Goal: Task Accomplishment & Management: Complete application form

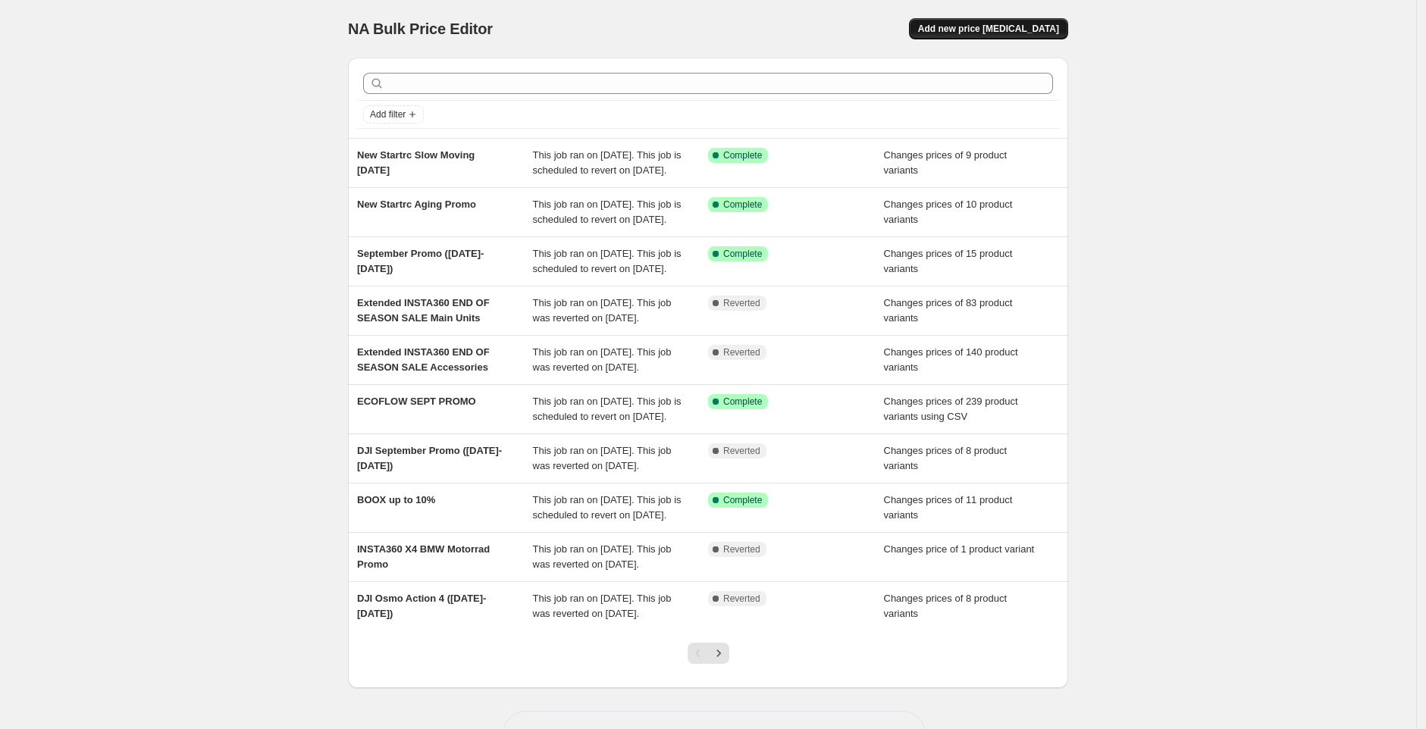
click at [999, 30] on span "Add new price [MEDICAL_DATA]" at bounding box center [988, 29] width 141 height 12
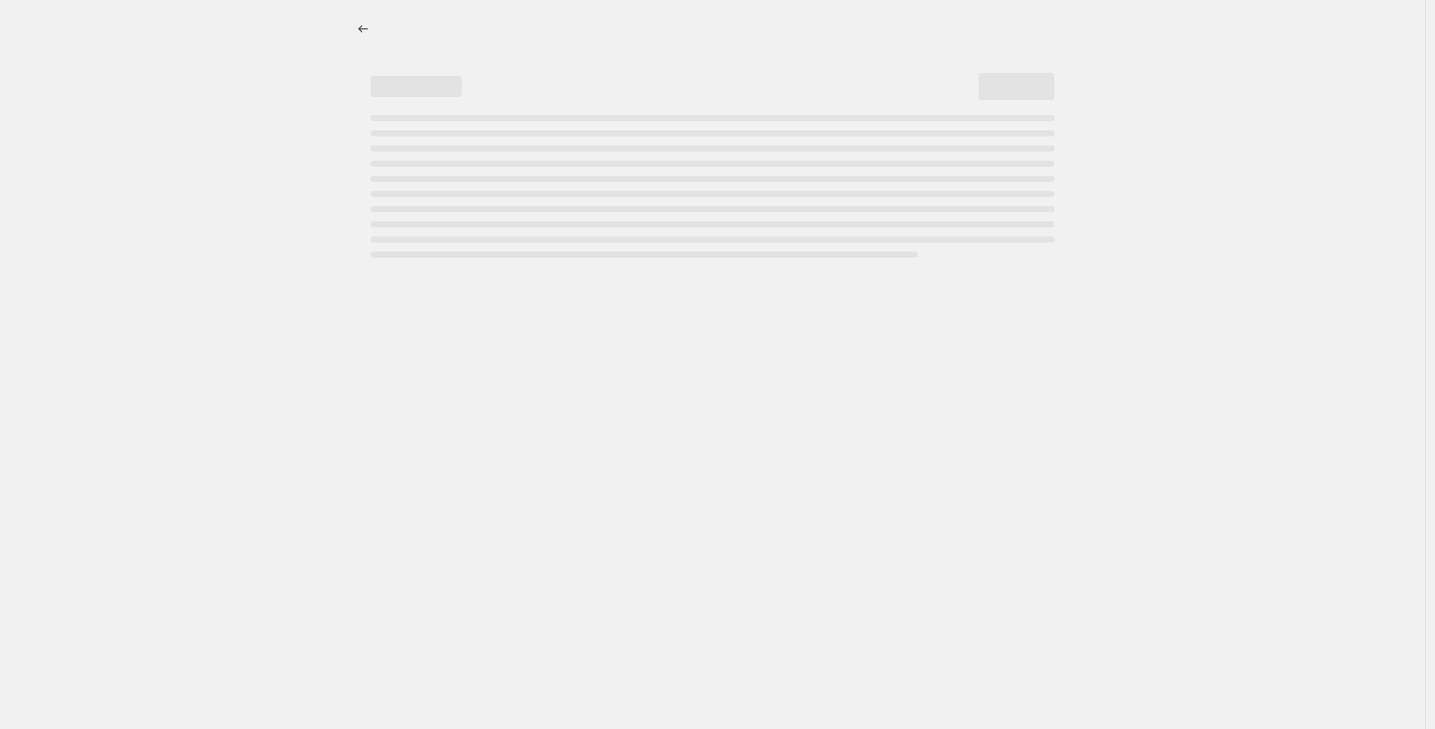
select select "percentage"
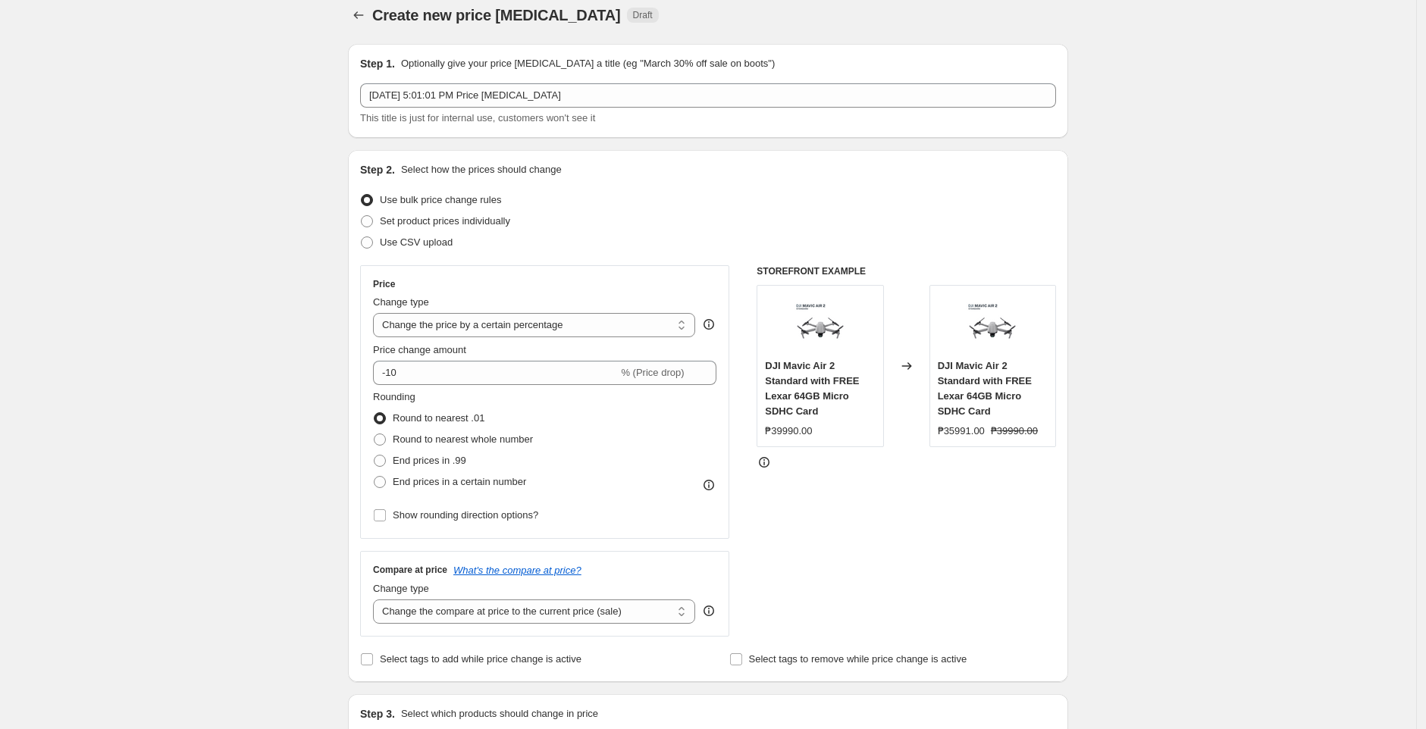
scroll to position [19, 0]
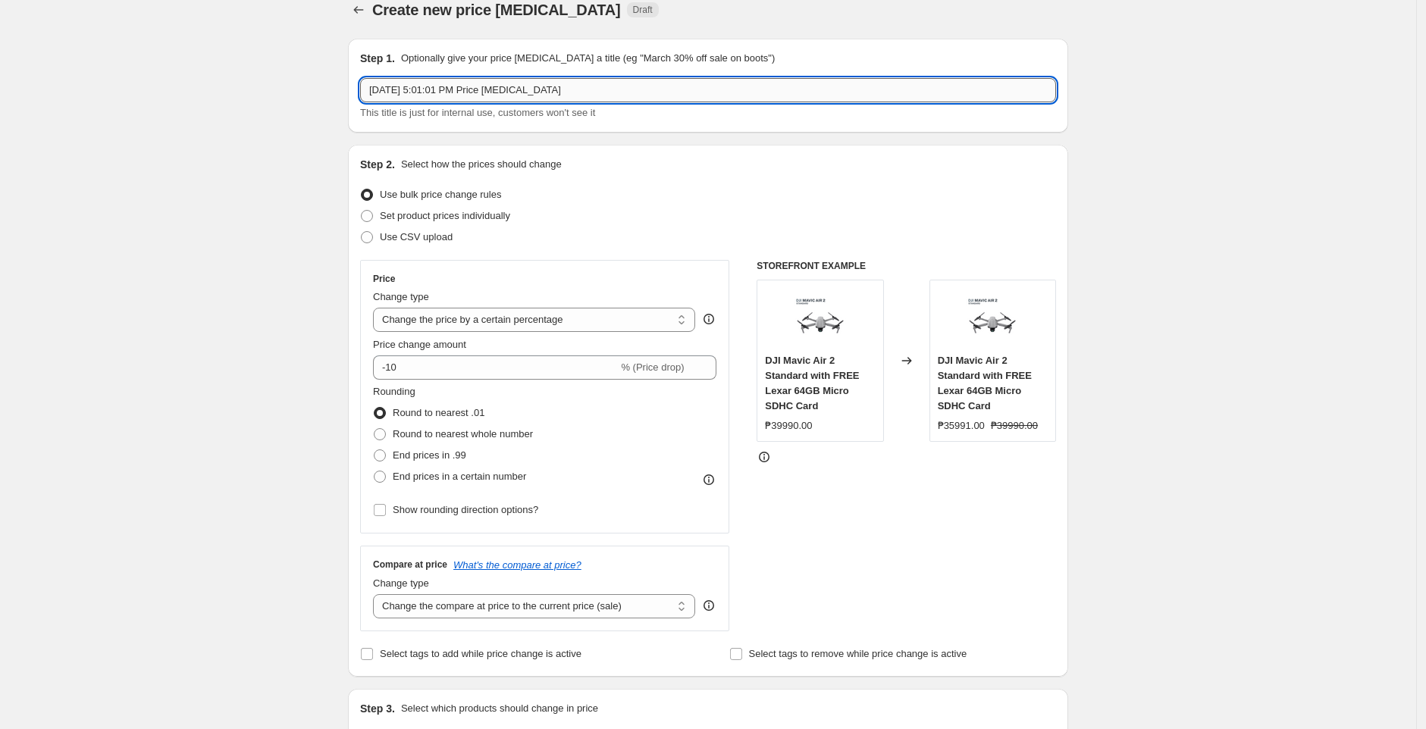
click at [456, 84] on input "[DATE] 5:01:01 PM Price [MEDICAL_DATA]" at bounding box center [708, 90] width 696 height 24
type input "S"
type input "U"
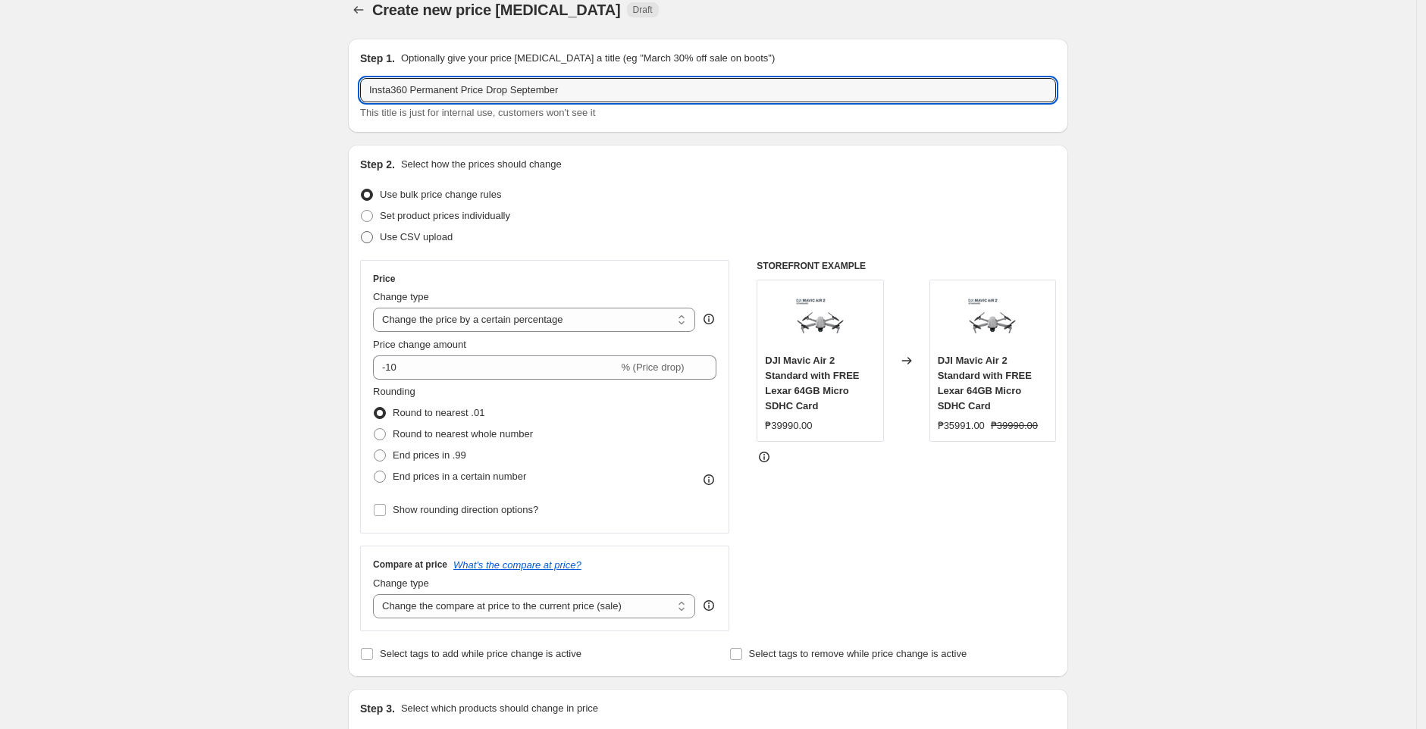
type input "Insta360 Permanent Price Drop September"
click at [393, 236] on span "Use CSV upload" at bounding box center [416, 236] width 73 height 11
click at [362, 232] on input "Use CSV upload" at bounding box center [361, 231] width 1 height 1
radio input "true"
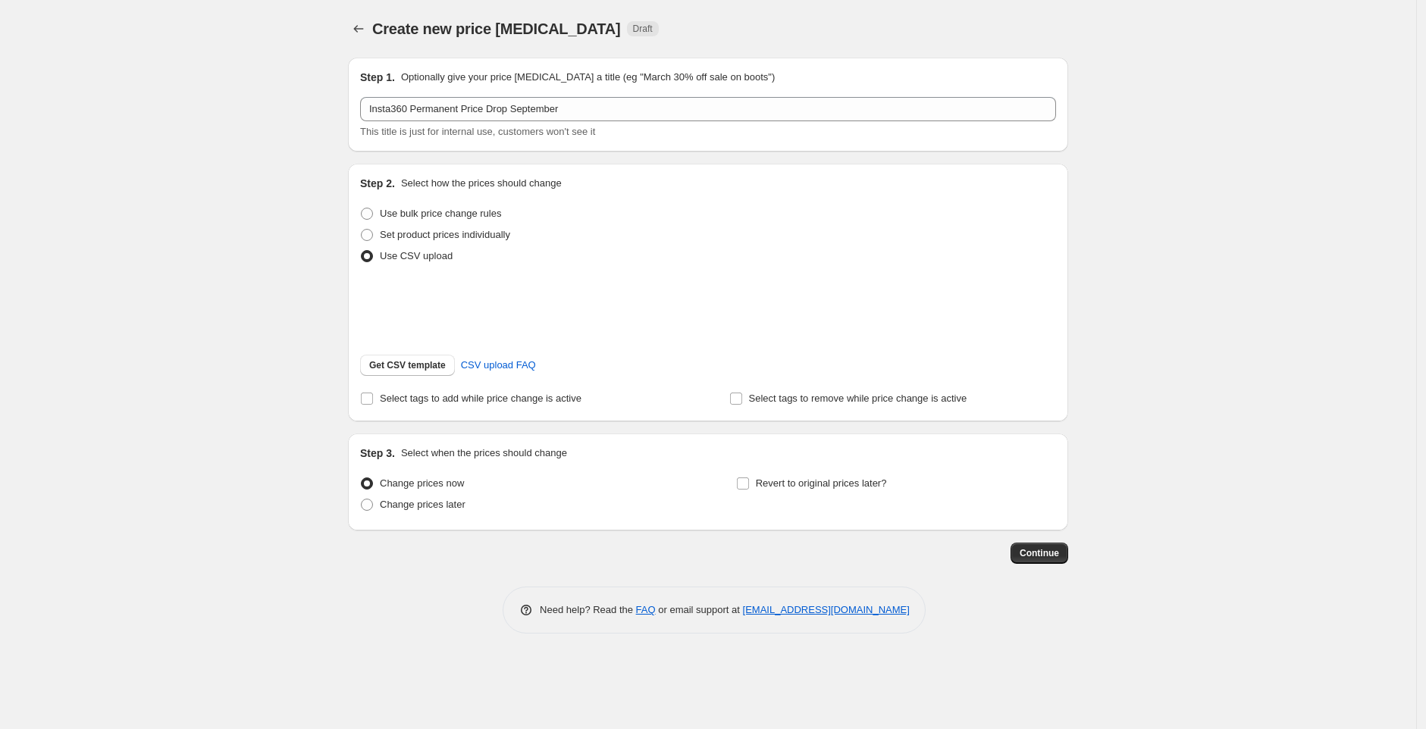
scroll to position [0, 0]
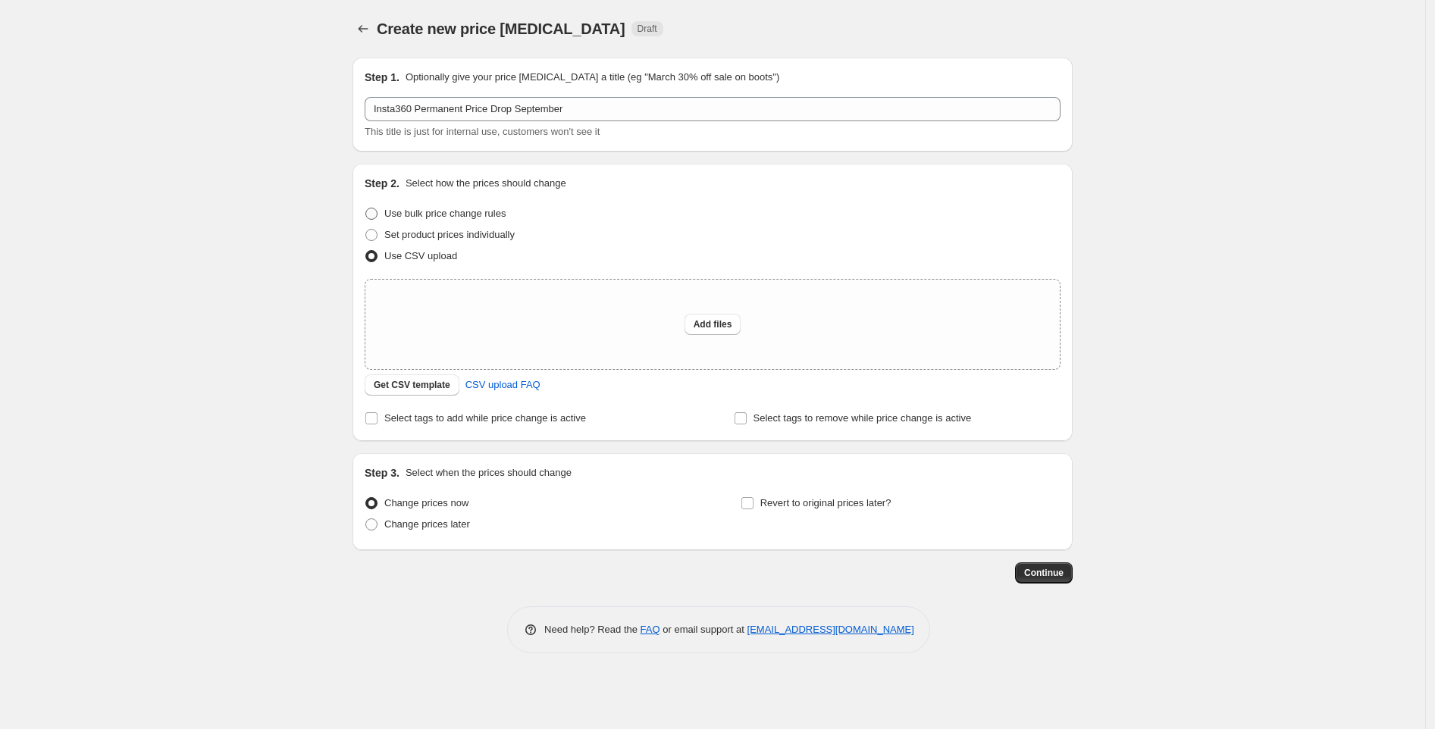
click at [415, 208] on span "Use bulk price change rules" at bounding box center [444, 213] width 121 height 11
click at [366, 208] on input "Use bulk price change rules" at bounding box center [365, 208] width 1 height 1
radio input "true"
select select "percentage"
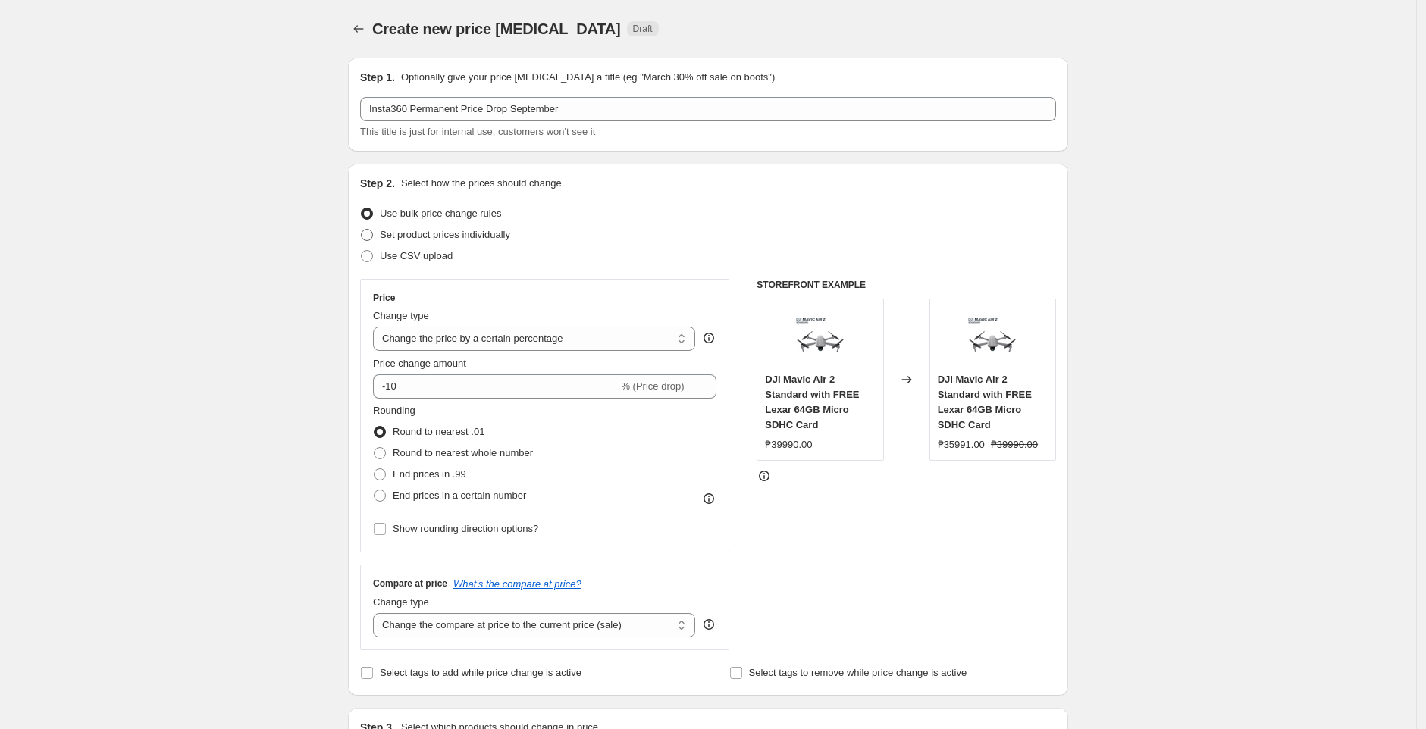
click at [419, 235] on span "Set product prices individually" at bounding box center [445, 234] width 130 height 11
click at [362, 230] on input "Set product prices individually" at bounding box center [361, 229] width 1 height 1
radio input "true"
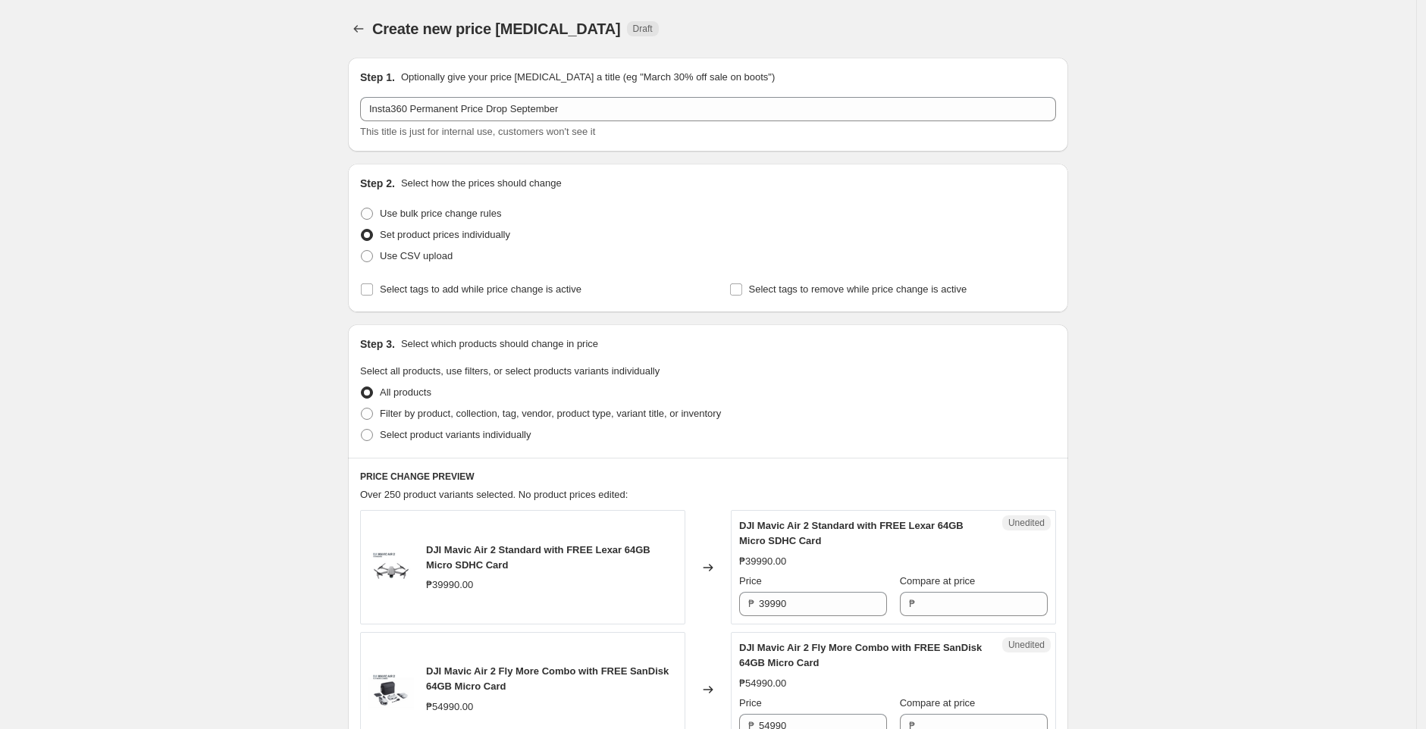
click at [416, 288] on span "Select tags to add while price change is active" at bounding box center [481, 289] width 202 height 11
click at [373, 288] on input "Select tags to add while price change is active" at bounding box center [367, 290] width 12 height 12
checkbox input "true"
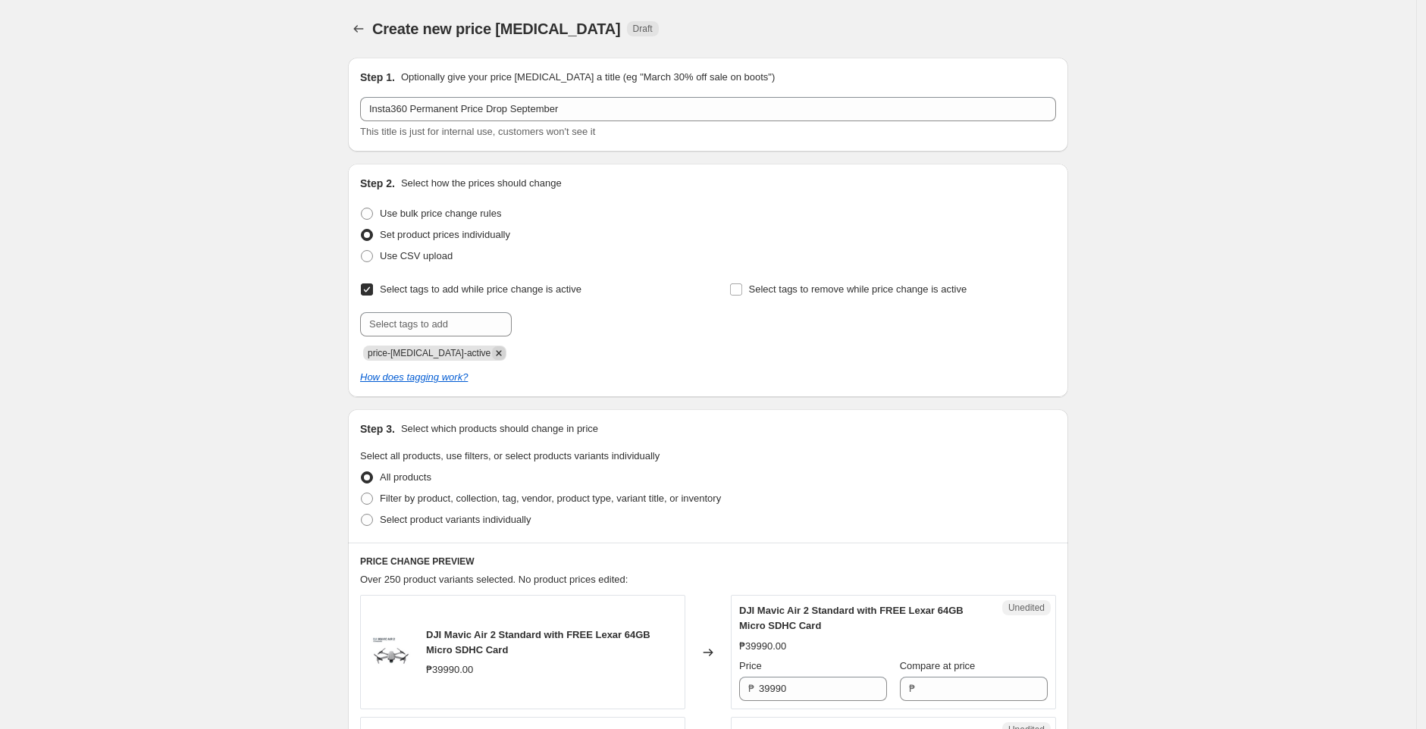
click at [492, 354] on icon "Remove price-change-job-active" at bounding box center [499, 354] width 14 height 14
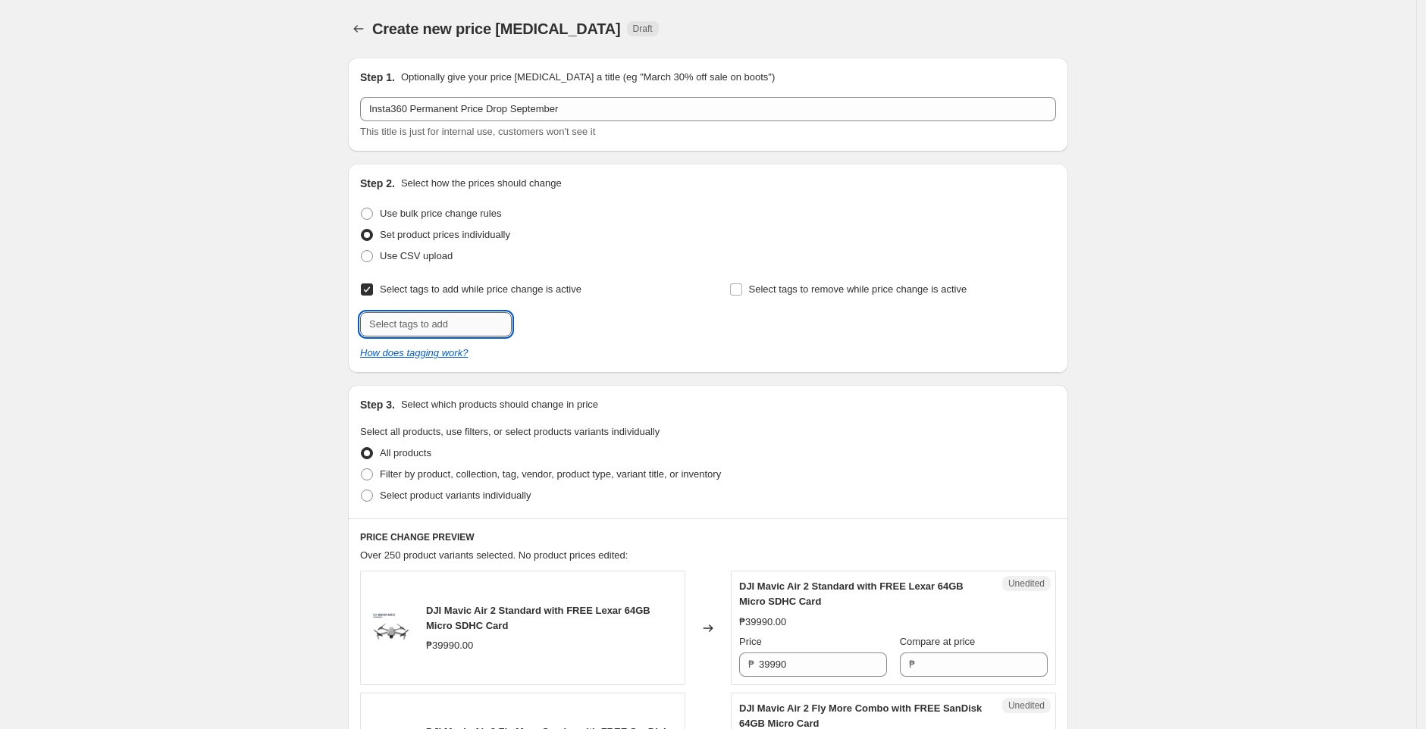
click at [450, 333] on input "text" at bounding box center [436, 324] width 152 height 24
paste input "Payday Sale!"
type input "Payday Sale!"
click at [557, 323] on span "Payday Sale!" at bounding box center [573, 323] width 56 height 11
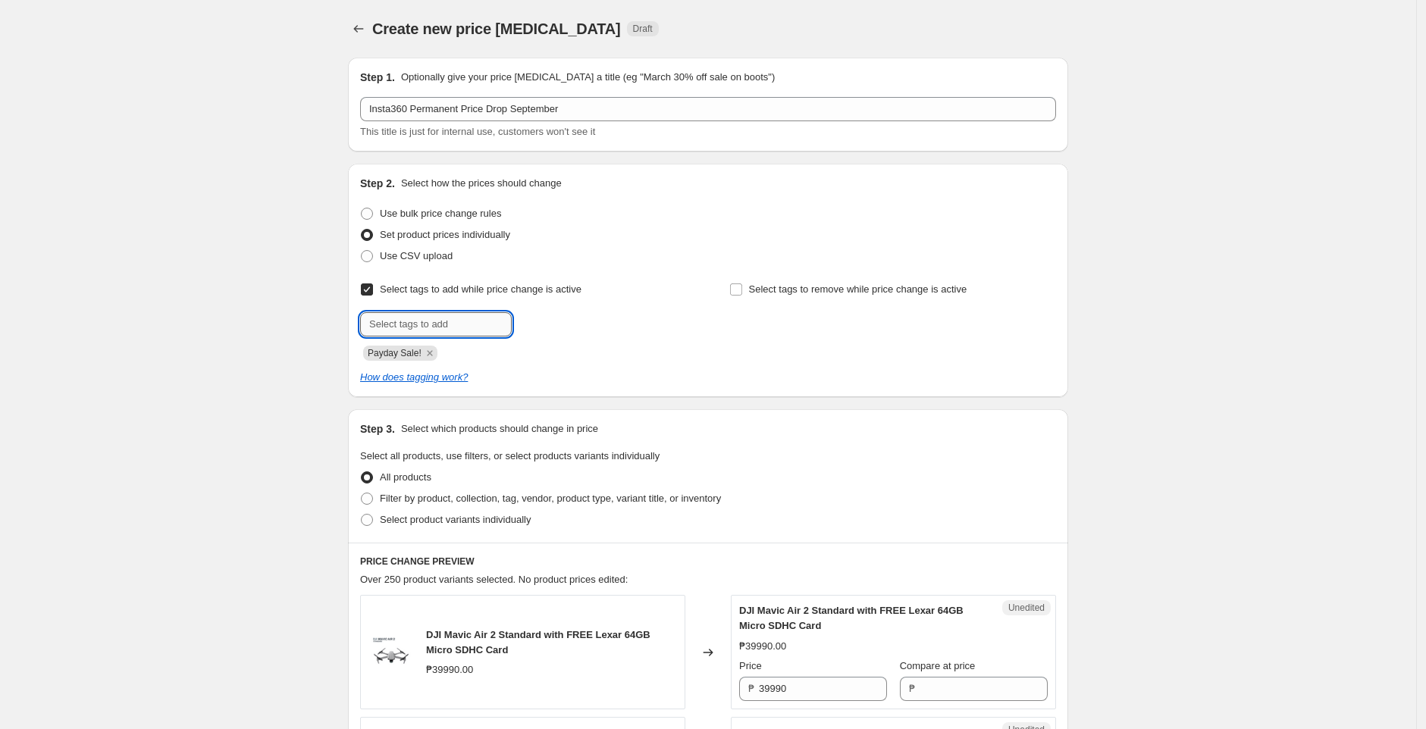
click at [425, 324] on input "text" at bounding box center [436, 324] width 152 height 24
paste input "8.8 Sale!"
drag, startPoint x: 389, startPoint y: 322, endPoint x: 366, endPoint y: 321, distance: 22.8
click at [366, 321] on input "8.8 Sale!" at bounding box center [436, 324] width 152 height 24
type input "10.10 Sale!"
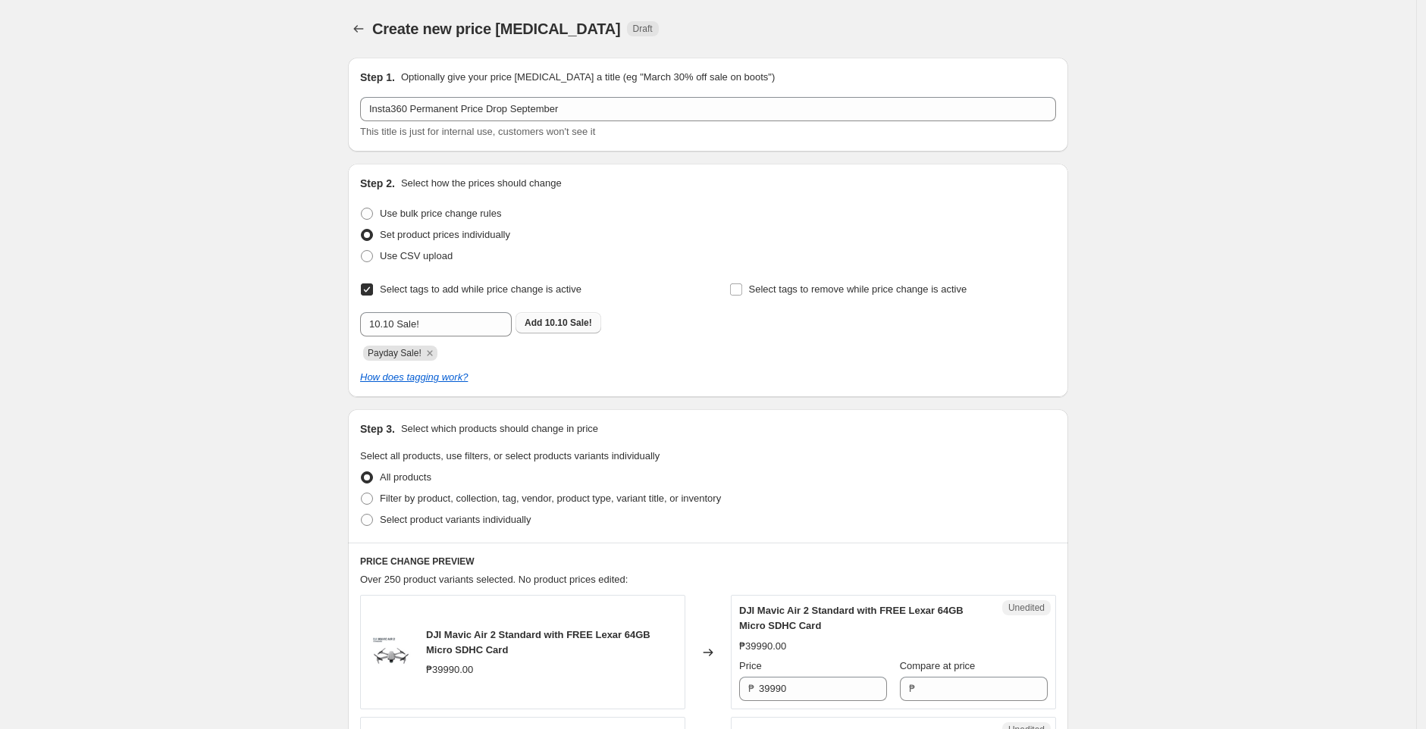
click at [567, 327] on span "10.10 Sale!" at bounding box center [568, 323] width 47 height 11
click at [465, 319] on input "text" at bounding box center [436, 324] width 152 height 24
paste input "Deals_Insta360"
type input "Deals_Insta360"
click at [560, 331] on button "Add Deals_Insta3..." at bounding box center [567, 322] width 102 height 21
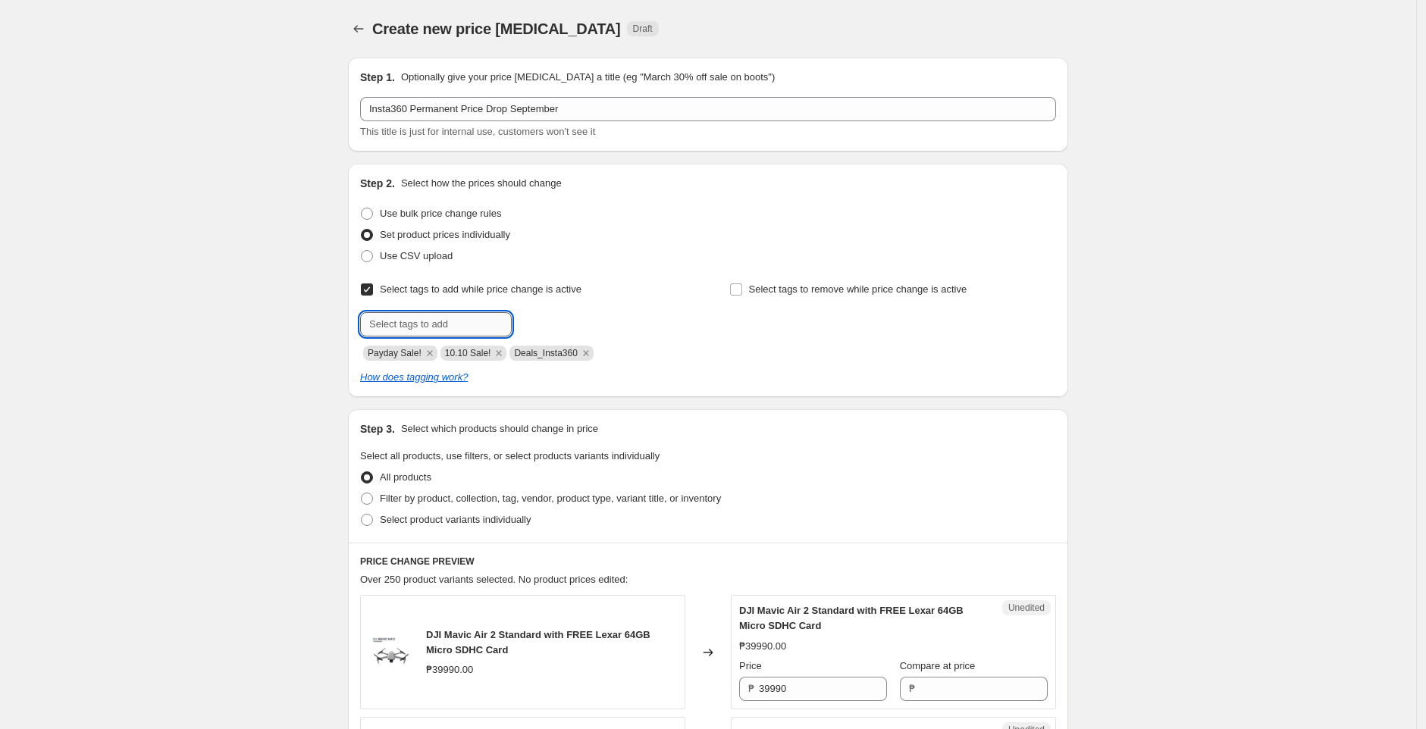
click at [427, 322] on input "text" at bounding box center [436, 324] width 152 height 24
paste input "All-out Discounts"
type input "All-out Discounts"
click at [548, 319] on span "Add All-out Disc..." at bounding box center [564, 323] width 78 height 12
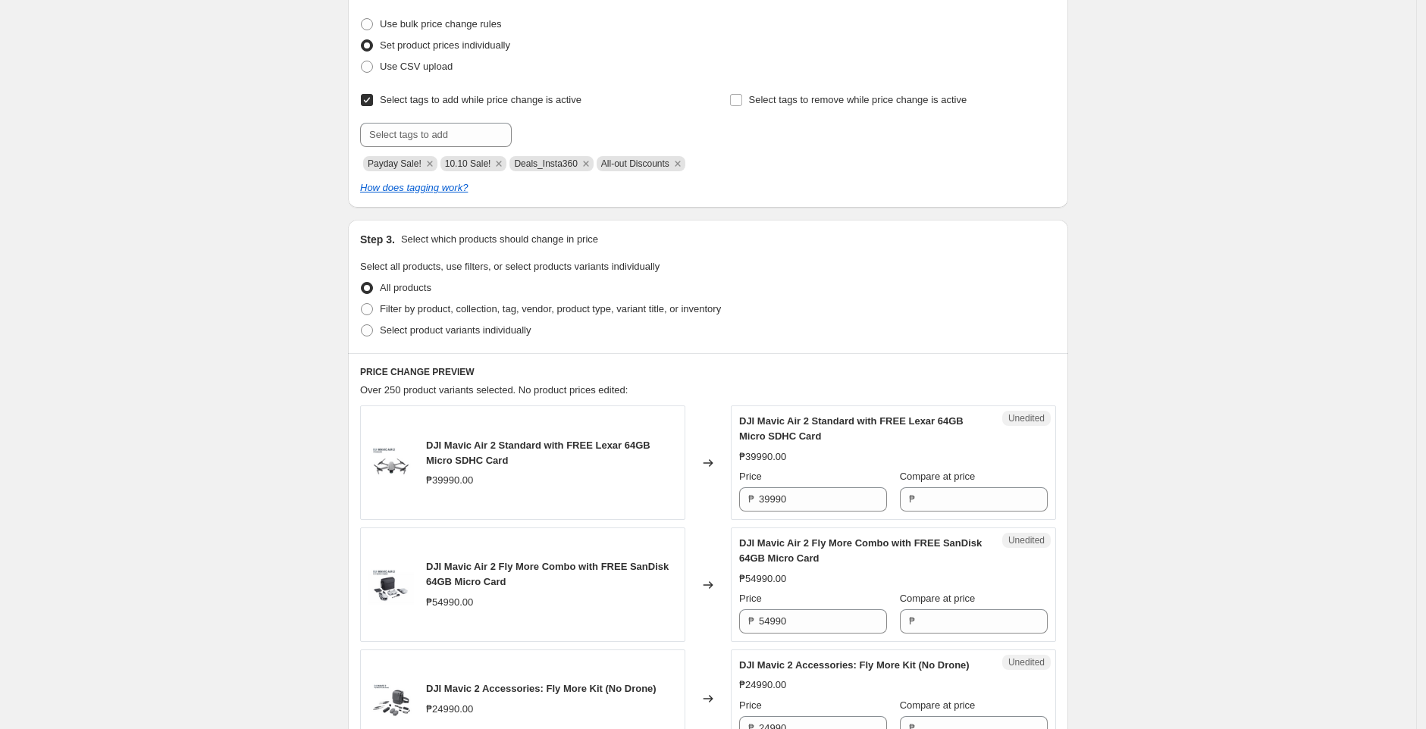
scroll to position [201, 0]
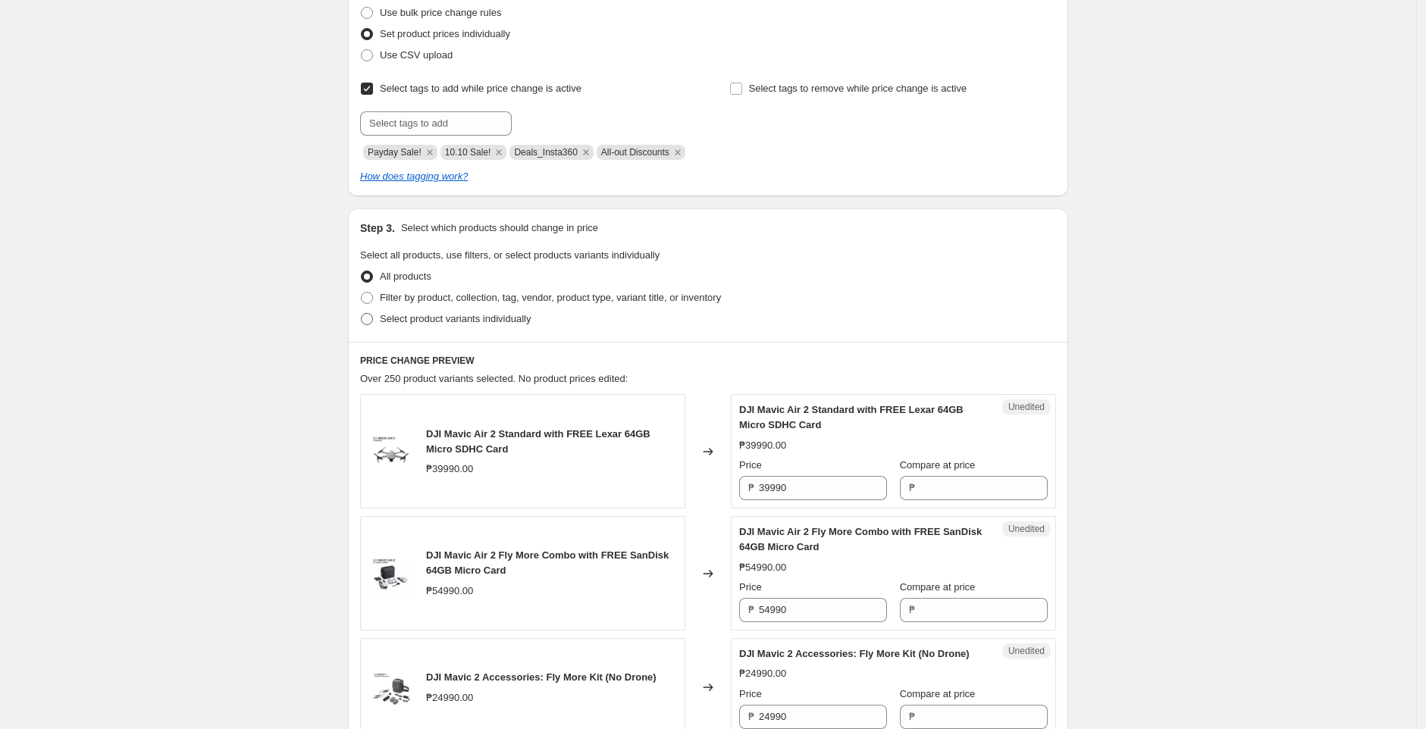
click at [387, 325] on span "Select product variants individually" at bounding box center [455, 318] width 151 height 11
click at [362, 314] on input "Select product variants individually" at bounding box center [361, 313] width 1 height 1
radio input "true"
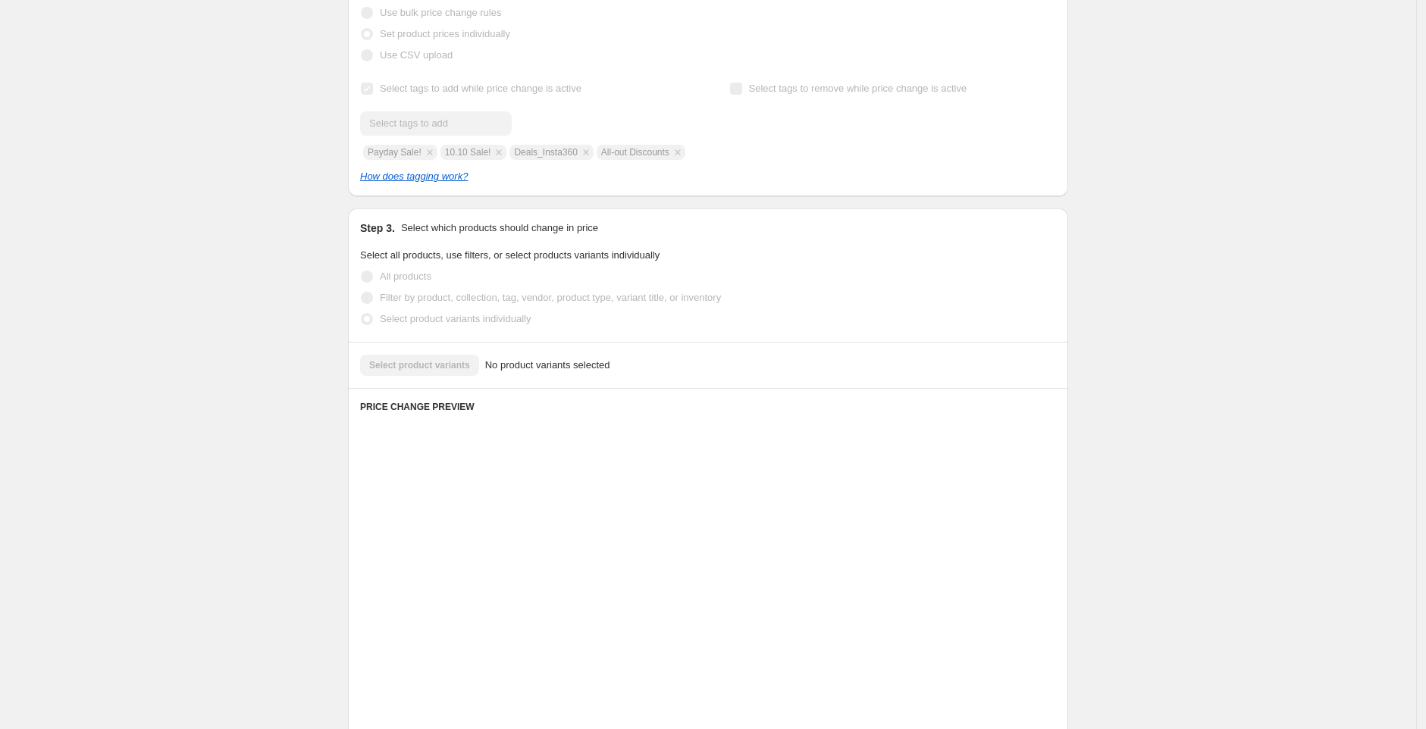
scroll to position [170, 0]
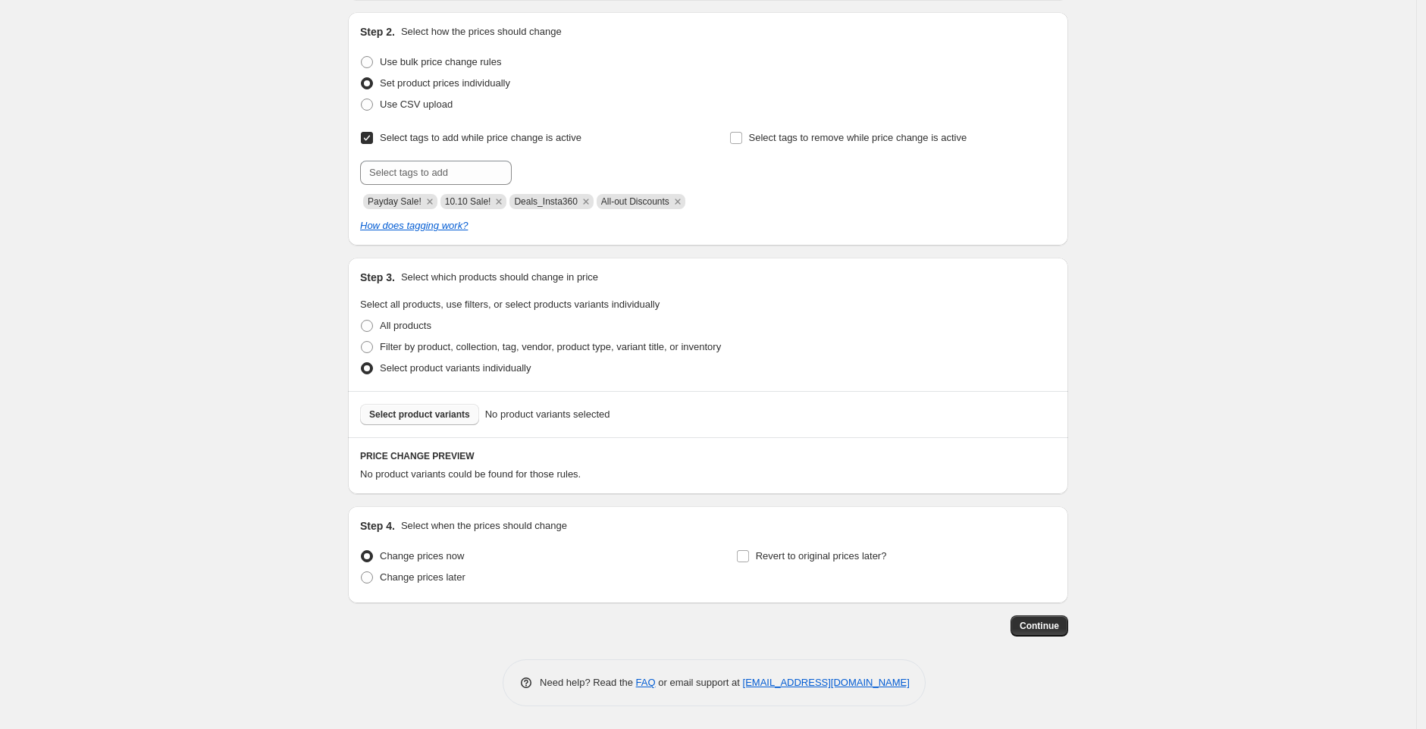
click at [449, 412] on span "Select product variants" at bounding box center [419, 415] width 101 height 12
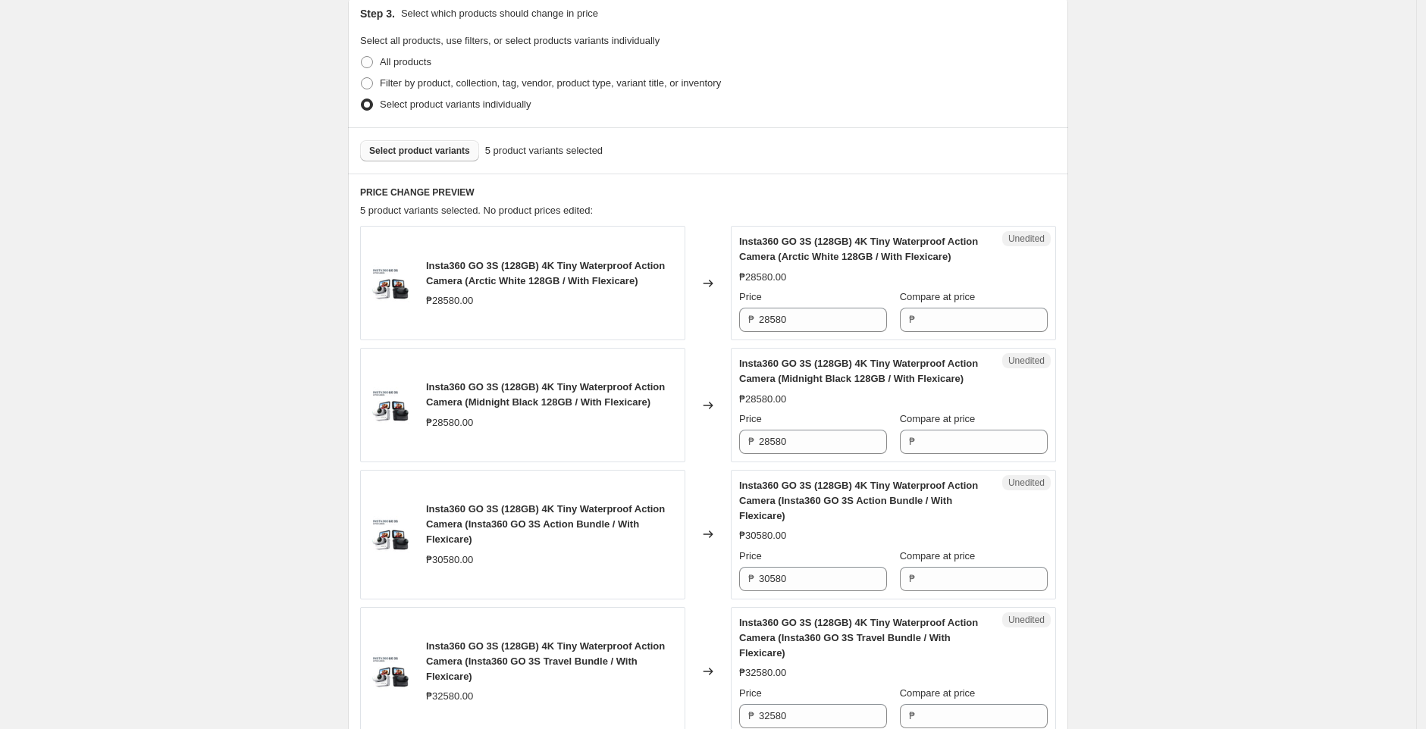
scroll to position [422, 0]
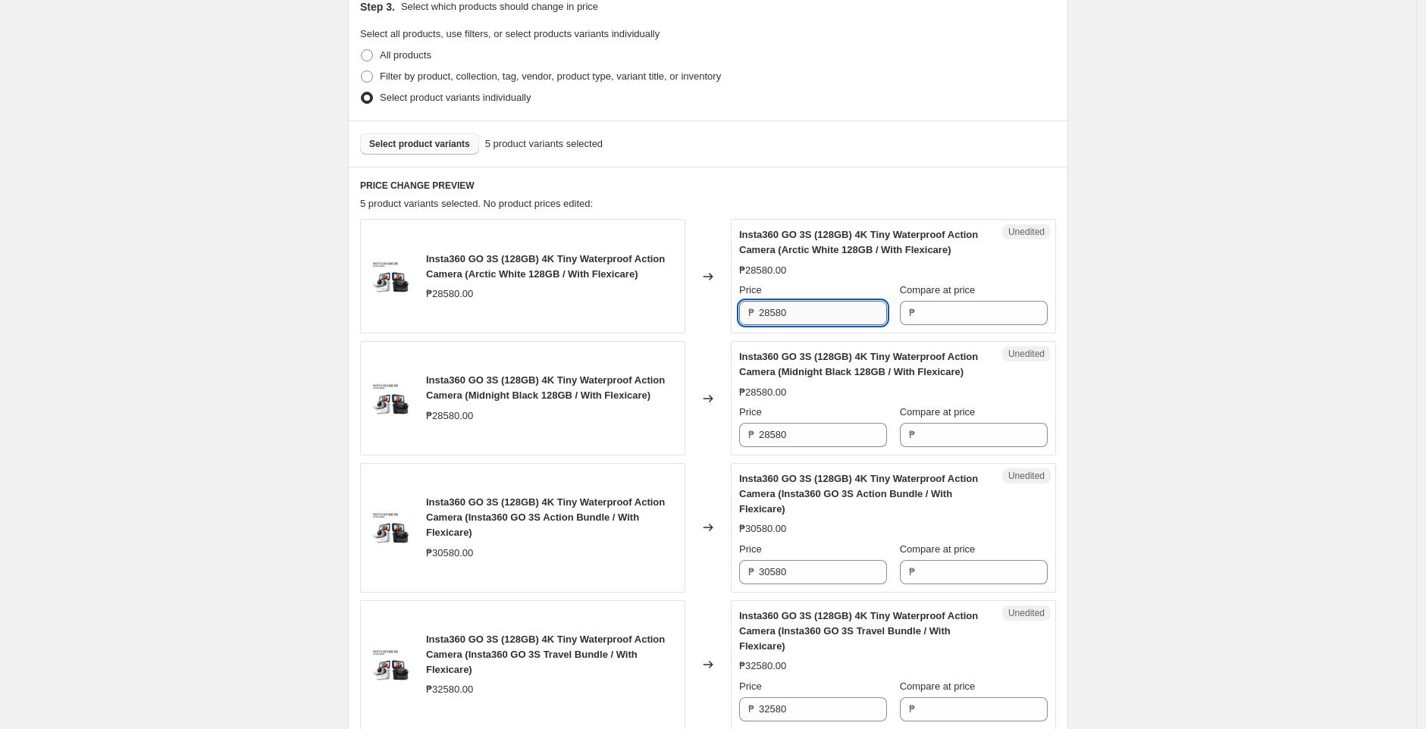
click at [831, 325] on input "28580" at bounding box center [823, 313] width 128 height 24
click at [965, 325] on input "Compare at price" at bounding box center [984, 313] width 128 height 24
paste input "28580"
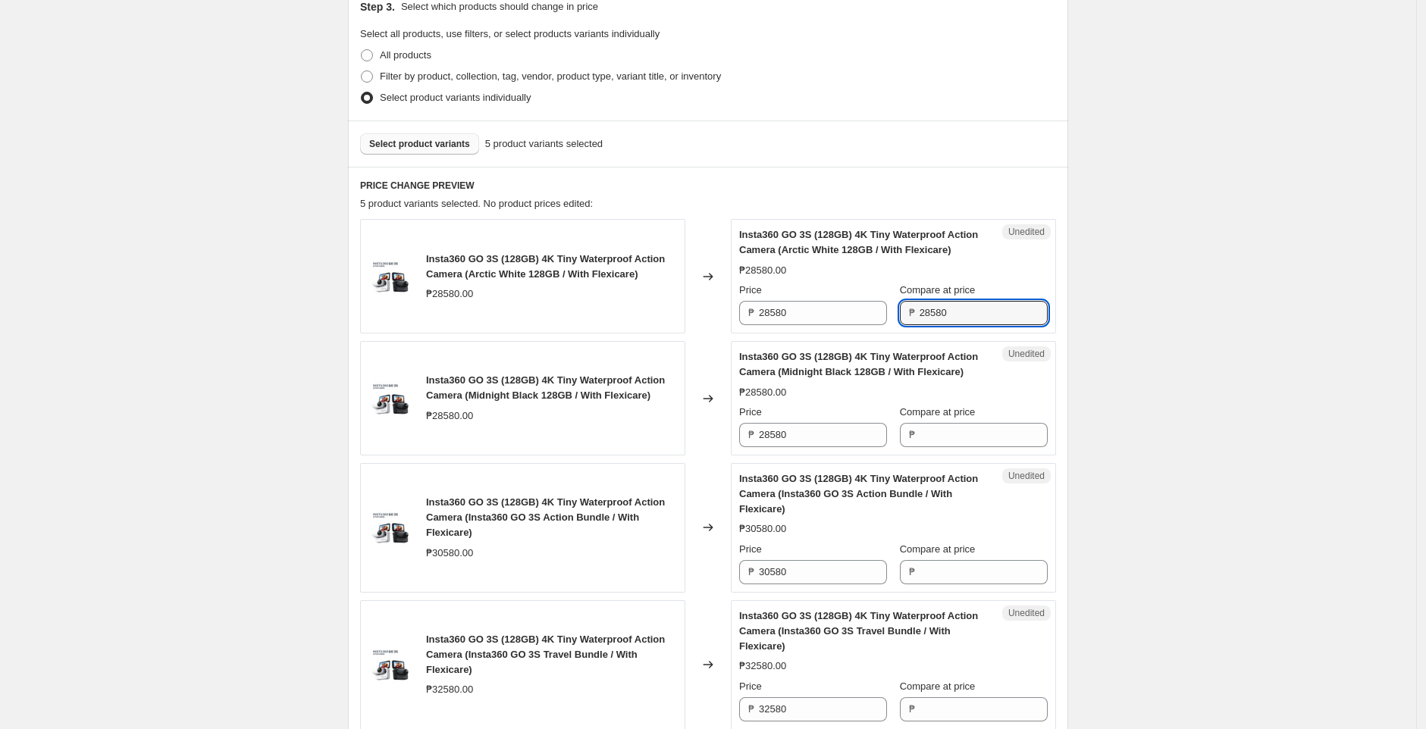
type input "28580"
click at [1134, 312] on div "Create new price [MEDICAL_DATA]. This page is ready Create new price [MEDICAL_D…" at bounding box center [708, 363] width 1416 height 1570
click at [450, 150] on span "Select product variants" at bounding box center [419, 144] width 101 height 12
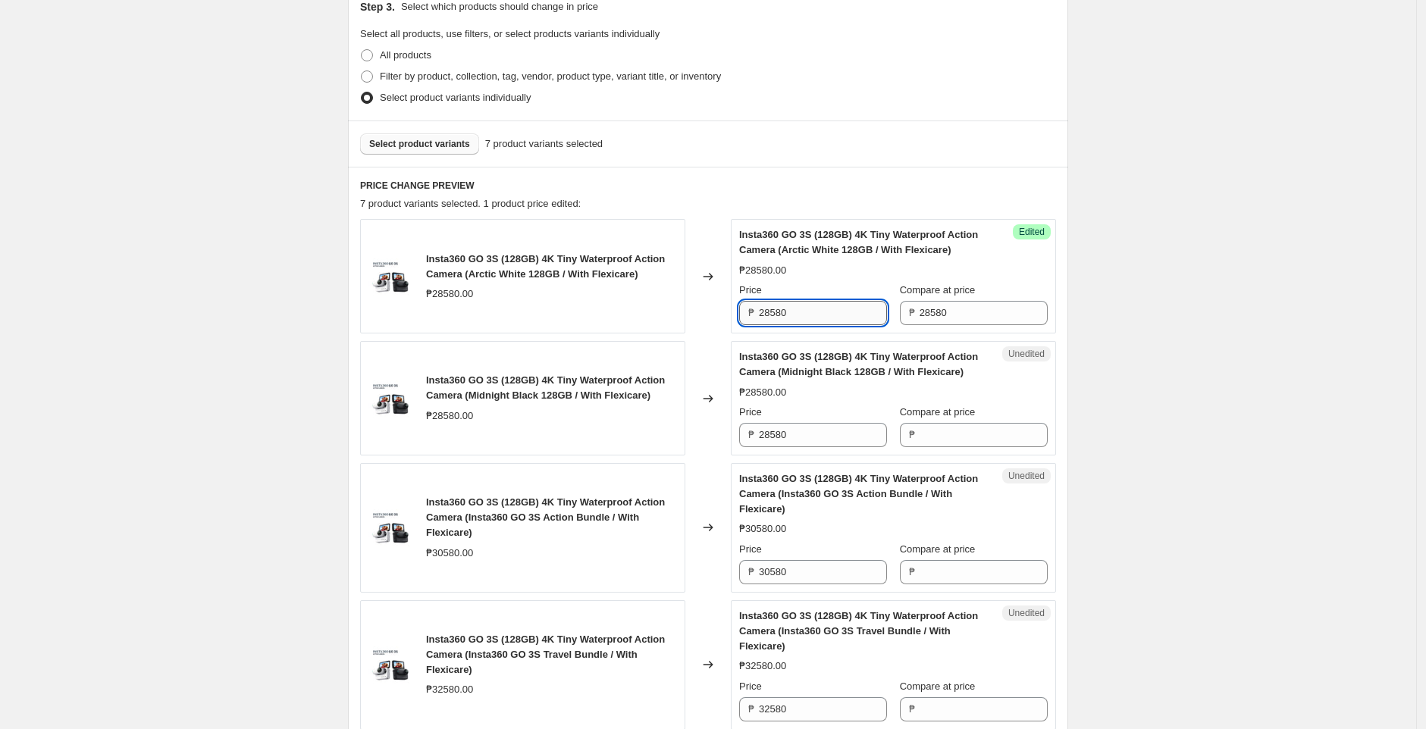
click at [831, 325] on input "28580" at bounding box center [823, 313] width 128 height 24
paste input "105"
type input "28105"
click at [720, 334] on div "Changed to" at bounding box center [707, 276] width 45 height 115
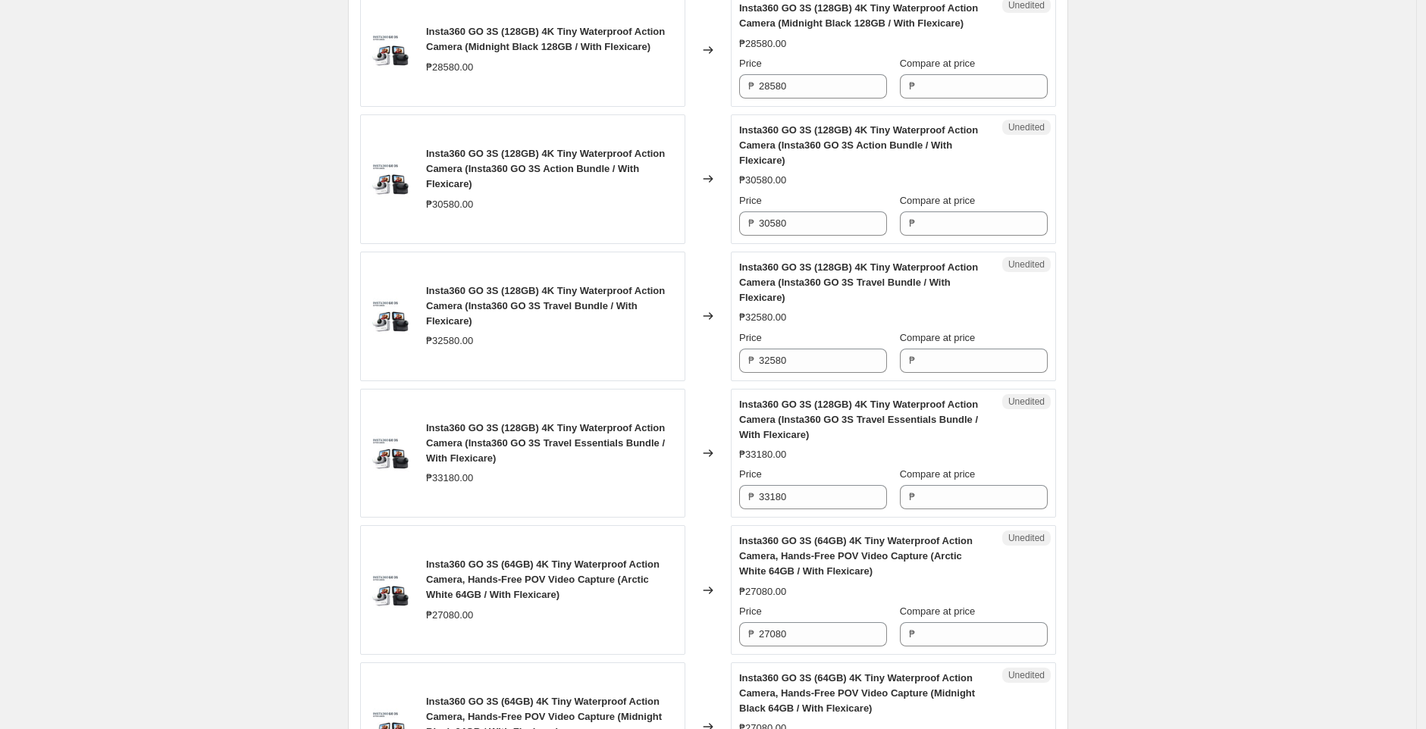
scroll to position [781, 0]
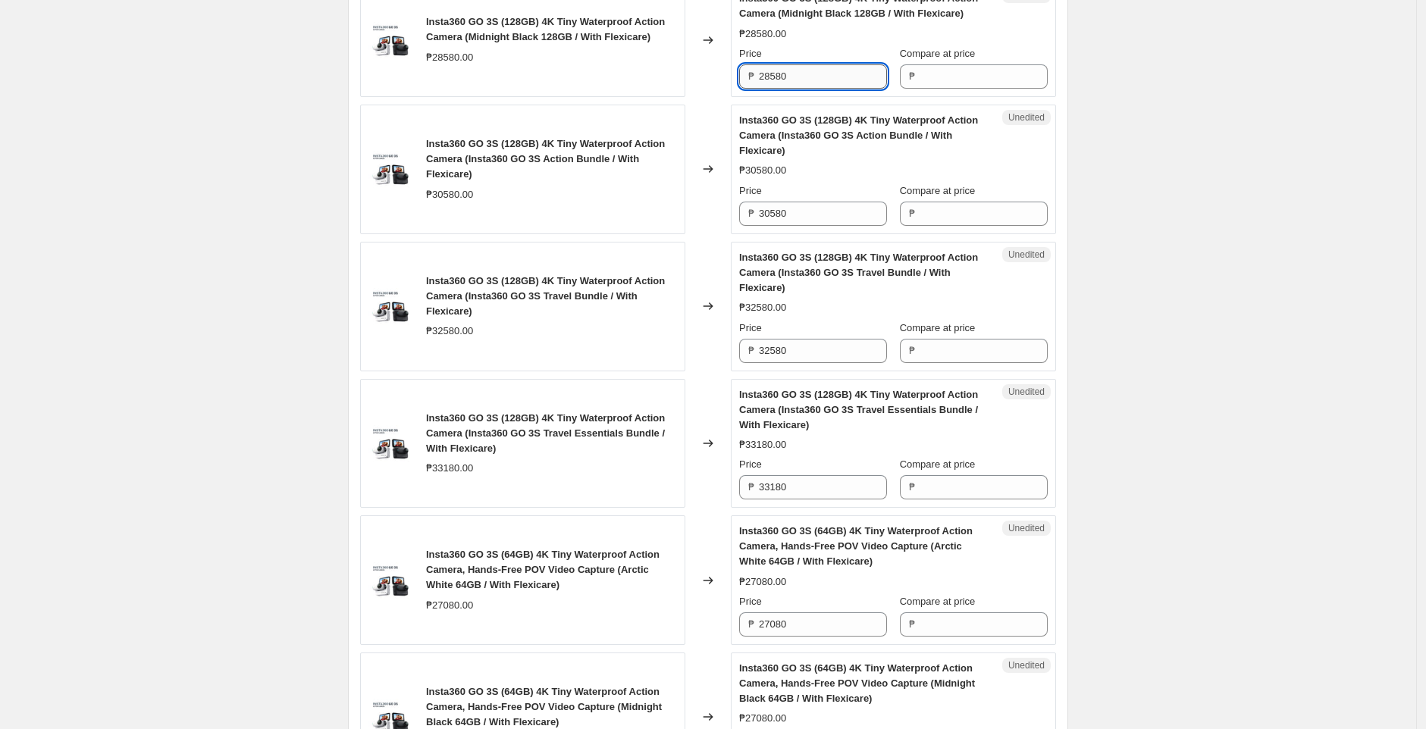
click at [842, 89] on input "28580" at bounding box center [823, 76] width 128 height 24
click at [958, 89] on input "Compare at price" at bounding box center [984, 76] width 128 height 24
paste input "28580"
type input "28580"
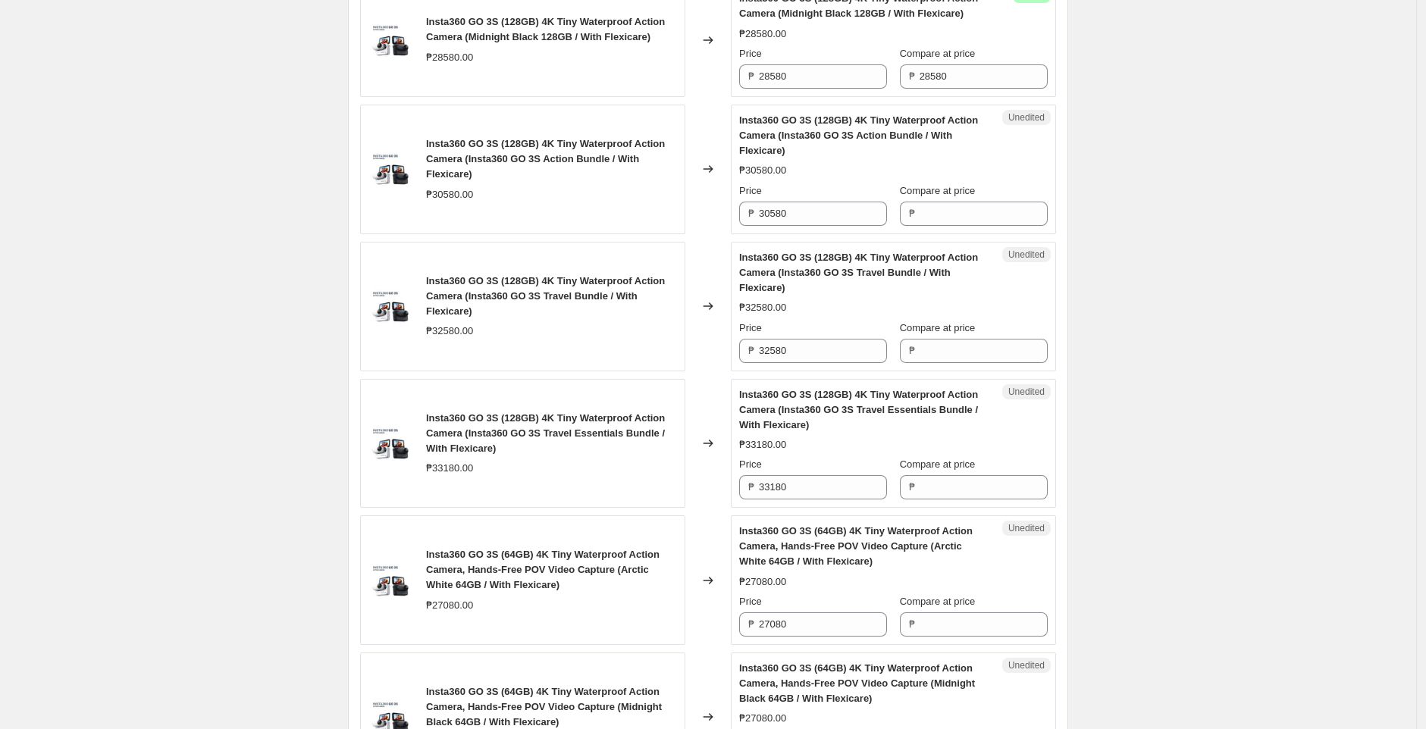
click at [1172, 146] on div "Create new price [MEDICAL_DATA]. This page is ready Create new price [MEDICAL_D…" at bounding box center [708, 141] width 1416 height 1844
click at [825, 89] on input "28580" at bounding box center [823, 76] width 128 height 24
paste input "105"
type input "28105"
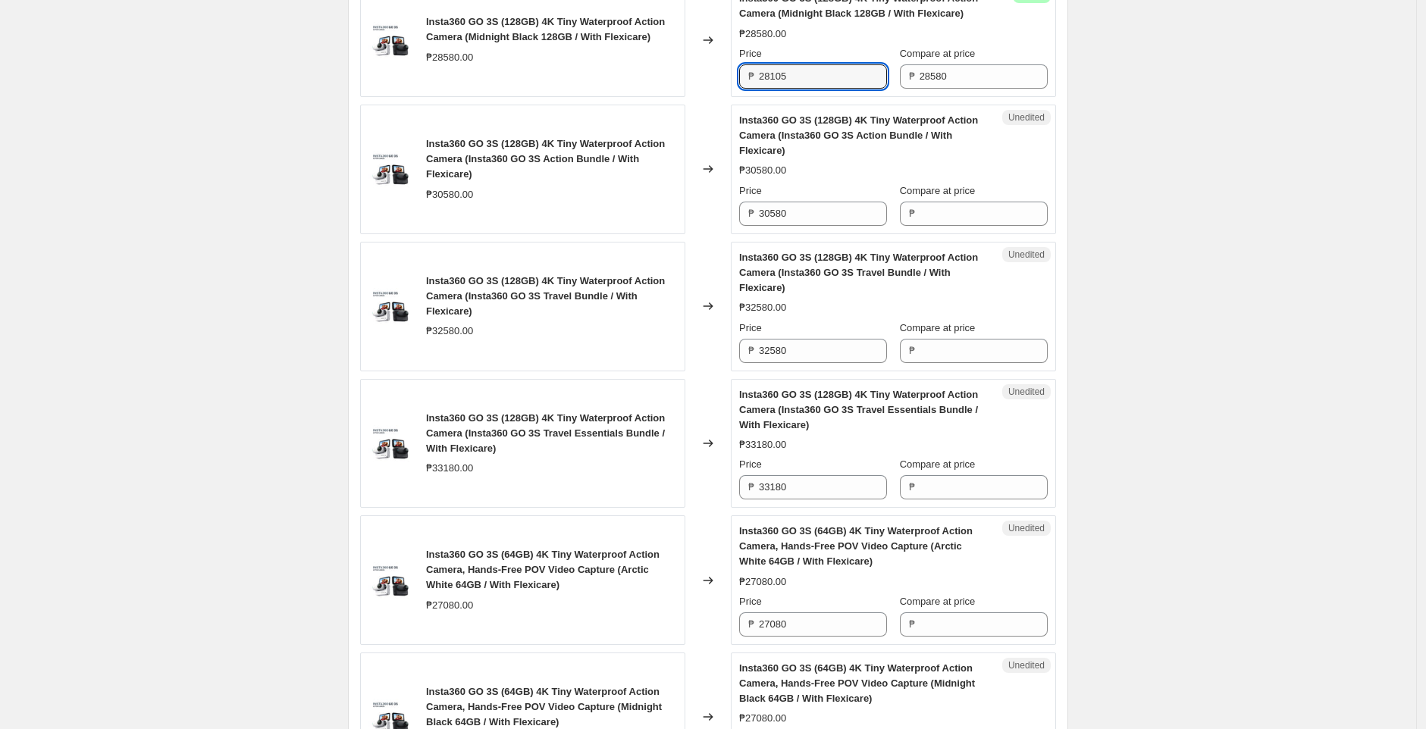
click at [1131, 226] on div "Create new price [MEDICAL_DATA]. This page is ready Create new price [MEDICAL_D…" at bounding box center [708, 141] width 1416 height 1844
click at [852, 226] on input "30580" at bounding box center [823, 214] width 128 height 24
click at [832, 226] on input "30580" at bounding box center [823, 214] width 128 height 24
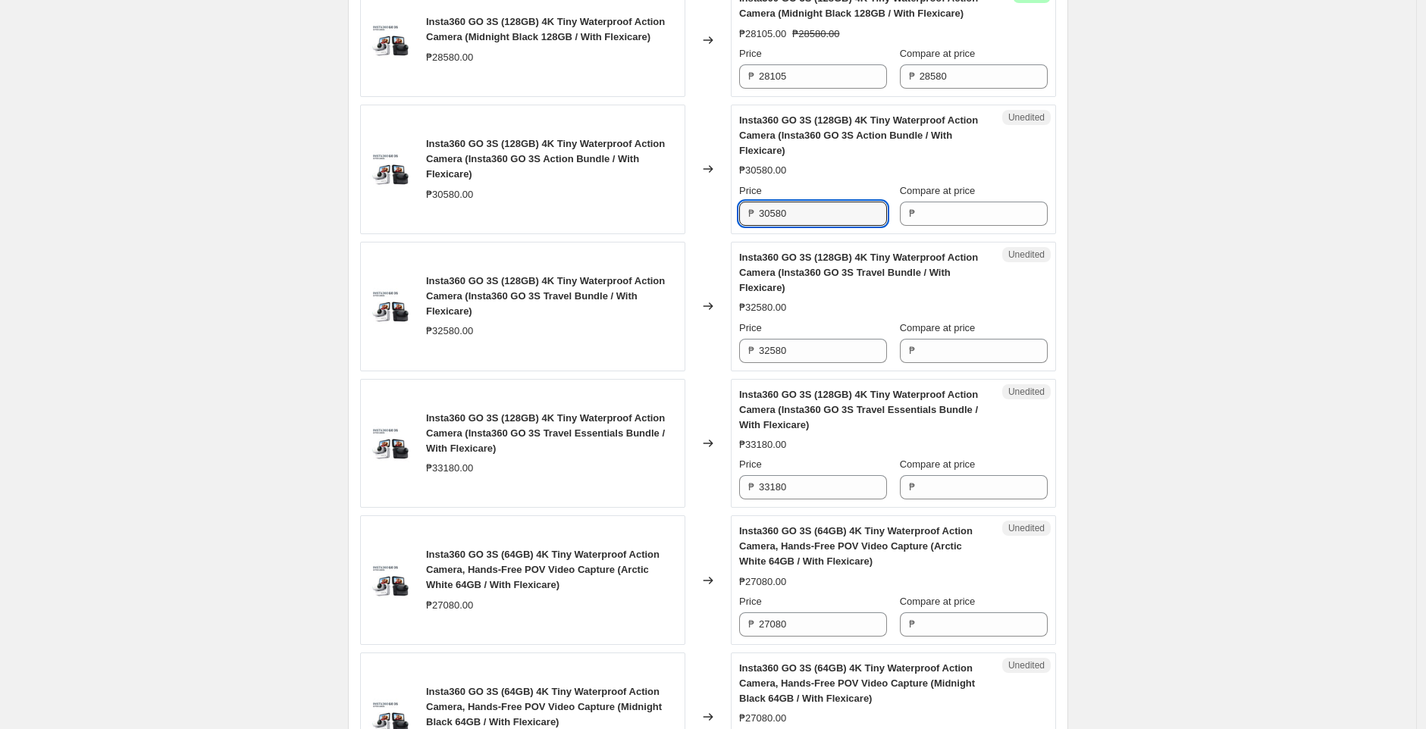
click at [1008, 199] on div "Compare at price" at bounding box center [974, 191] width 148 height 15
click at [1002, 226] on div "Compare at price ₱" at bounding box center [974, 205] width 148 height 42
click at [985, 226] on input "Compare at price" at bounding box center [984, 214] width 128 height 24
paste input "30580"
type input "30580"
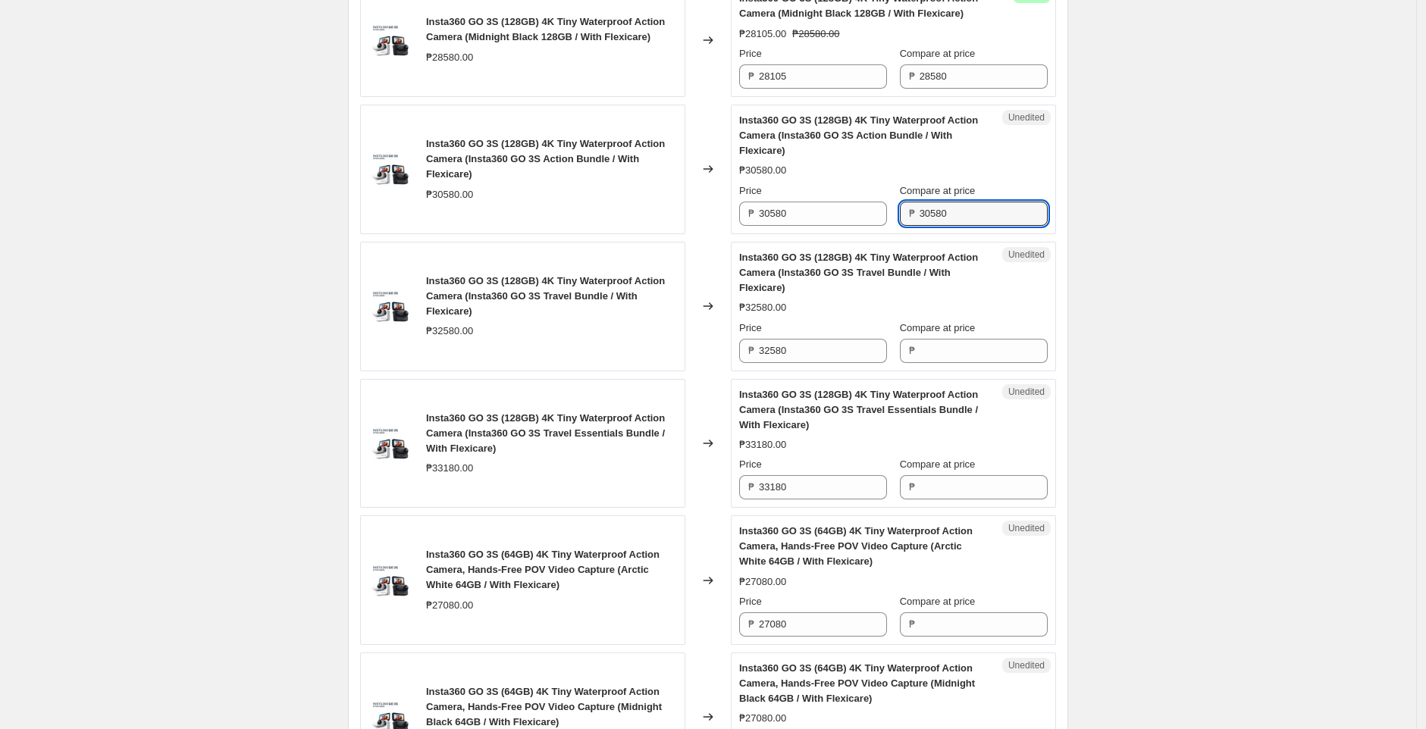
click at [1172, 285] on div "Create new price [MEDICAL_DATA]. This page is ready Create new price [MEDICAL_D…" at bounding box center [708, 141] width 1416 height 1844
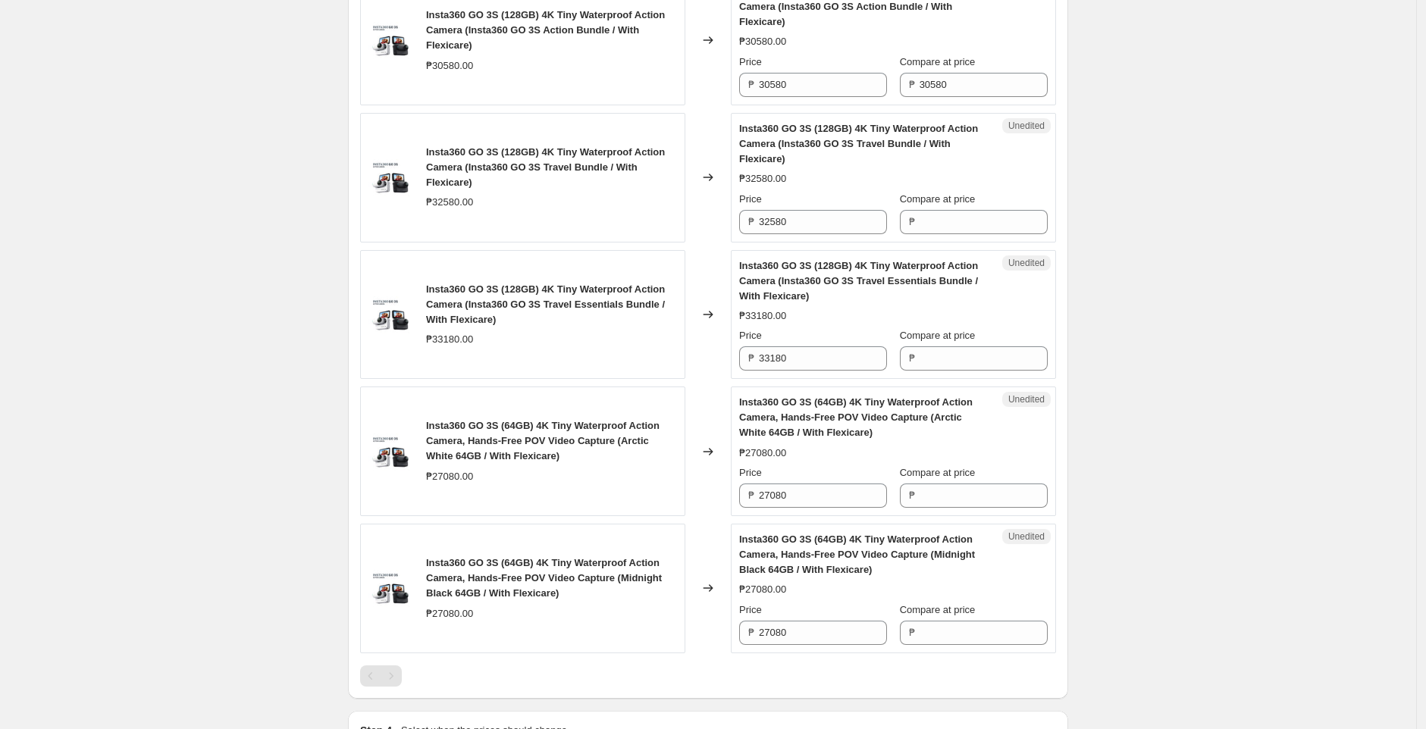
scroll to position [911, 0]
click at [803, 96] on input "30580" at bounding box center [823, 83] width 128 height 24
paste input "105"
type input "30105"
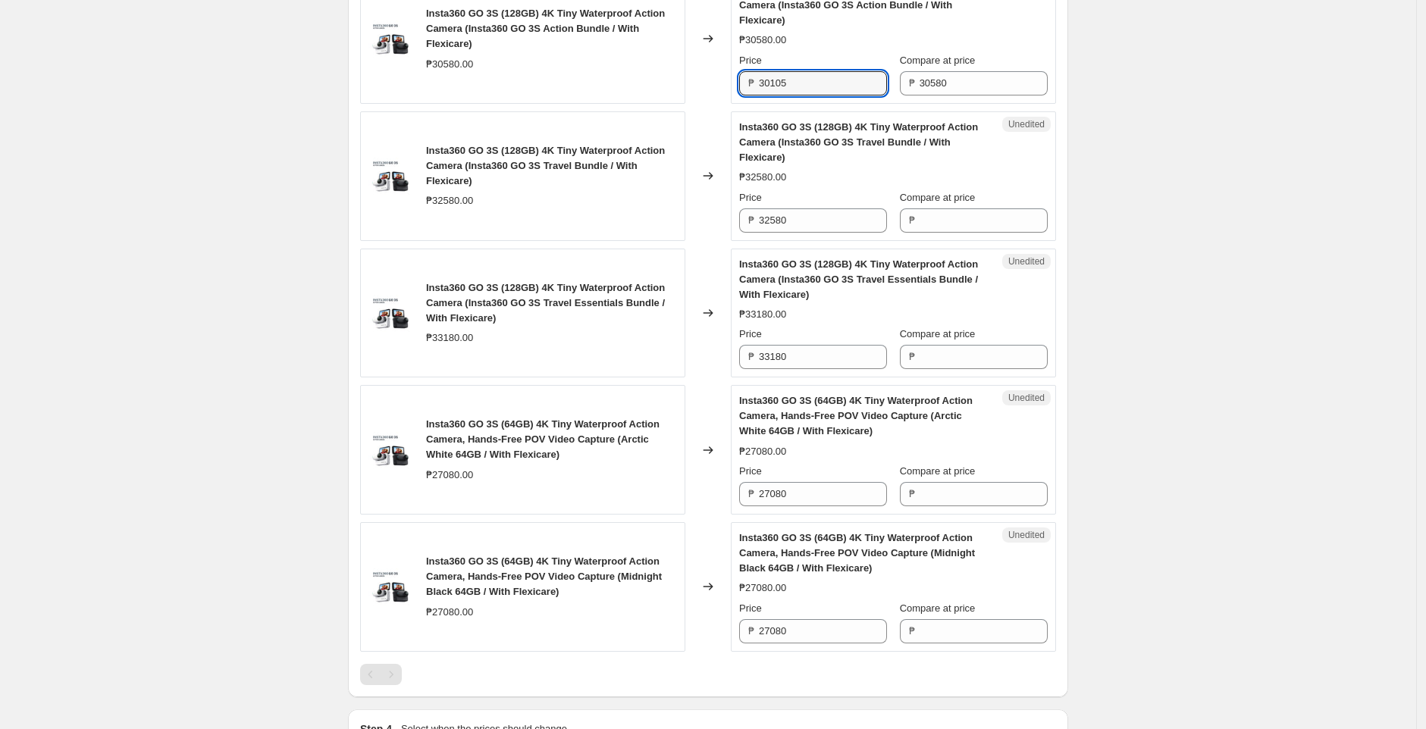
click at [723, 104] on div "Changed to" at bounding box center [707, 39] width 45 height 130
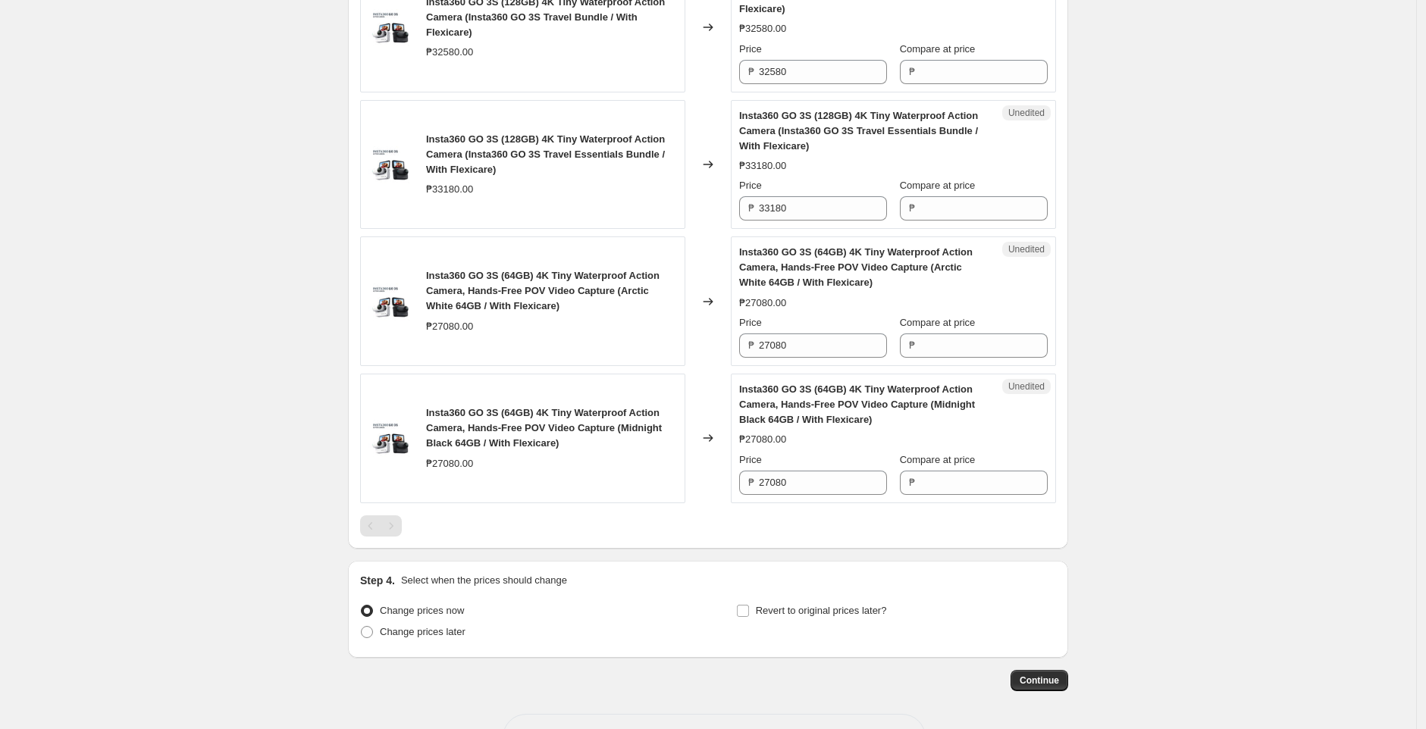
scroll to position [1062, 0]
click at [845, 82] on input "32580" at bounding box center [823, 70] width 128 height 24
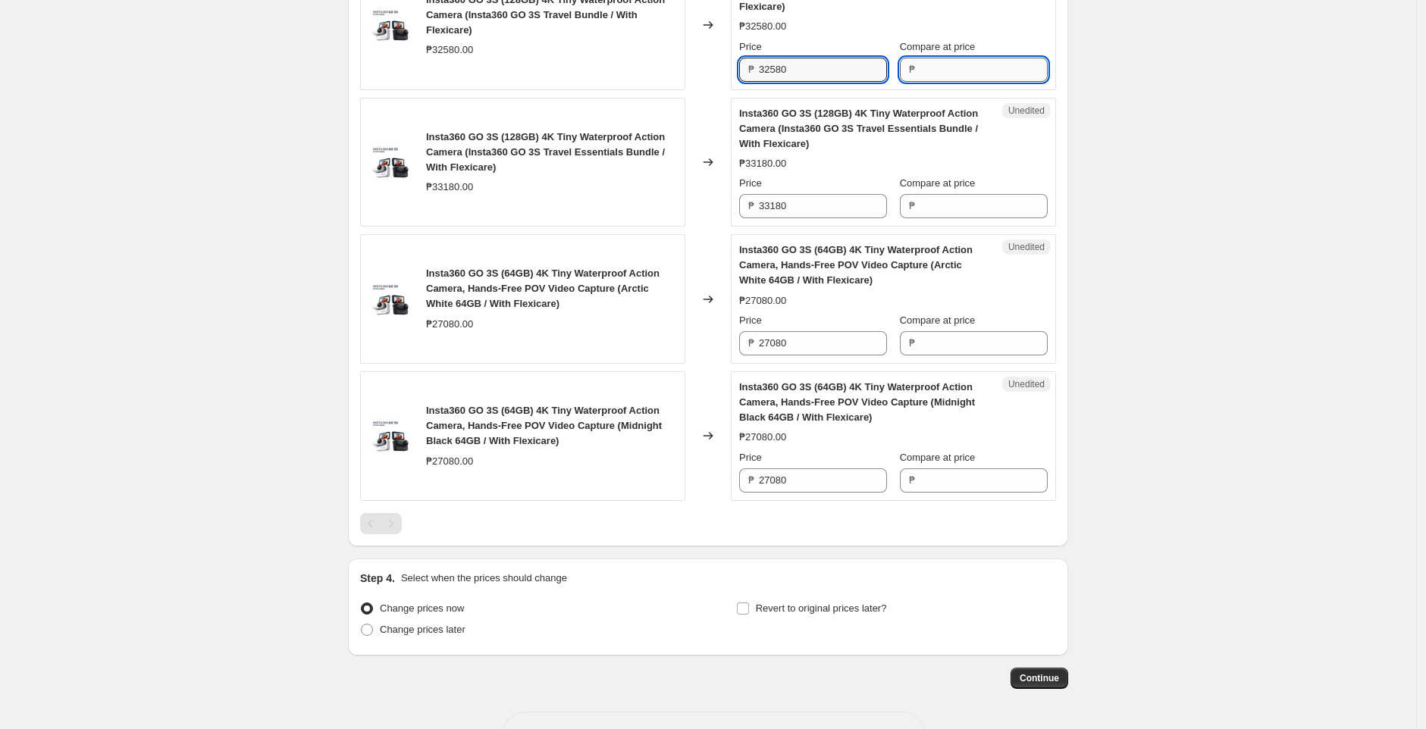
click at [974, 82] on input "Compare at price" at bounding box center [984, 70] width 128 height 24
paste input "32580"
type input "32580"
click at [827, 82] on input "32580" at bounding box center [823, 70] width 128 height 24
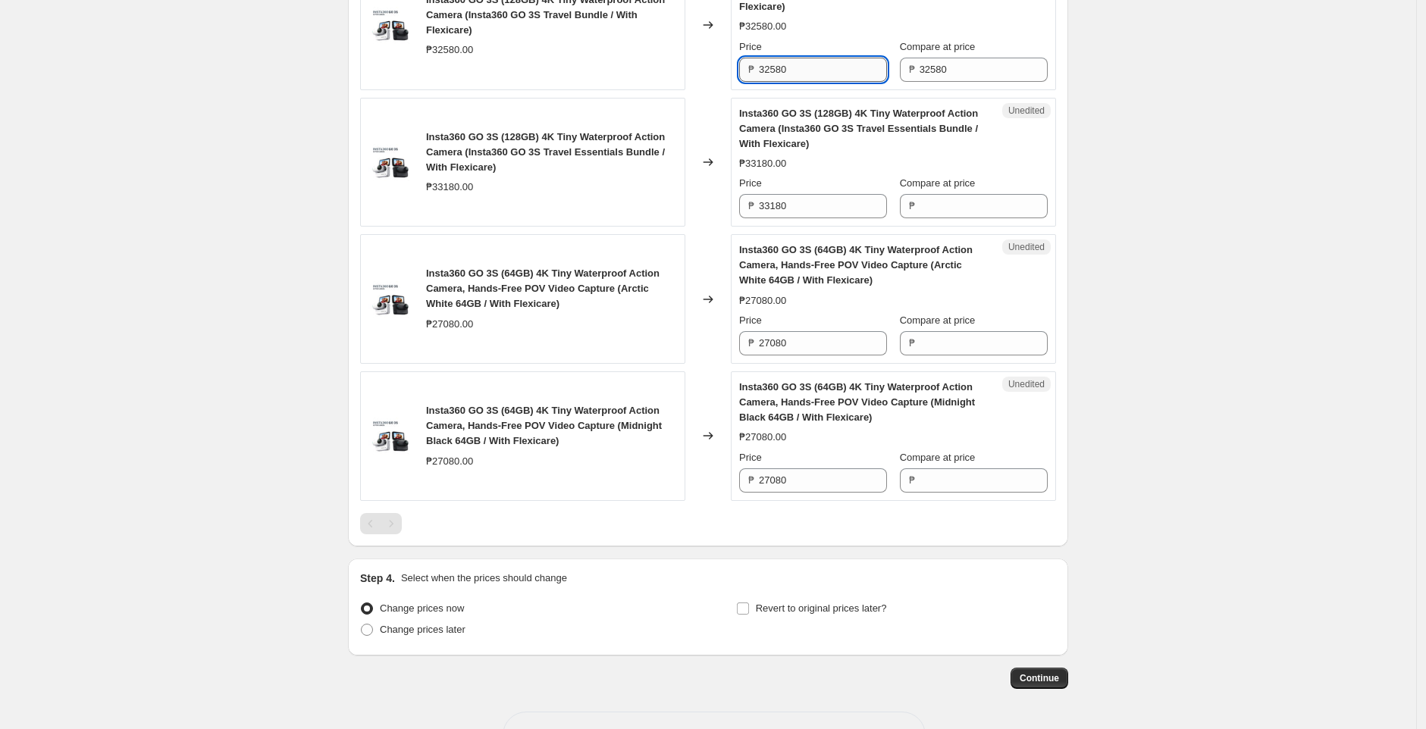
click at [827, 82] on input "32580" at bounding box center [823, 70] width 128 height 24
paste input "105"
type input "32105"
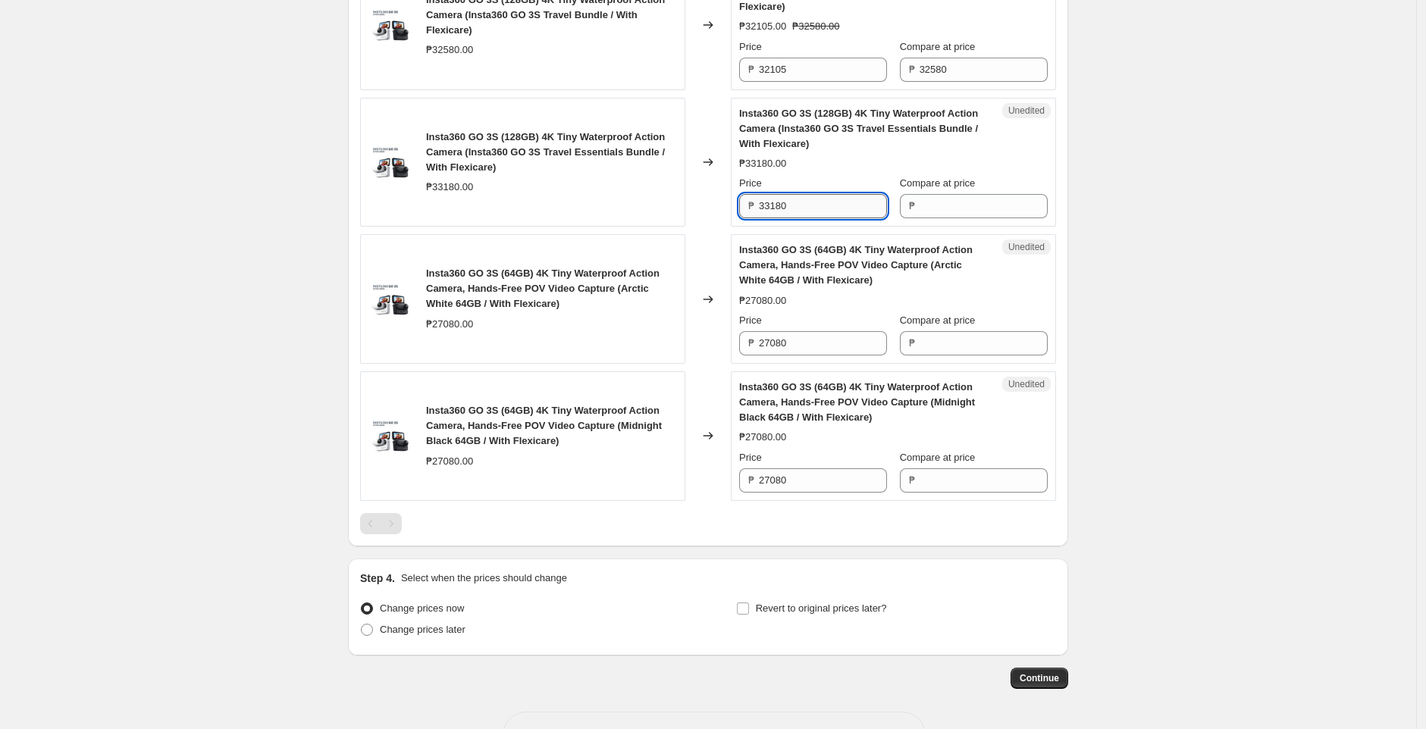
click at [862, 218] on input "33180" at bounding box center [823, 206] width 128 height 24
click at [999, 218] on input "Compare at price" at bounding box center [984, 206] width 128 height 24
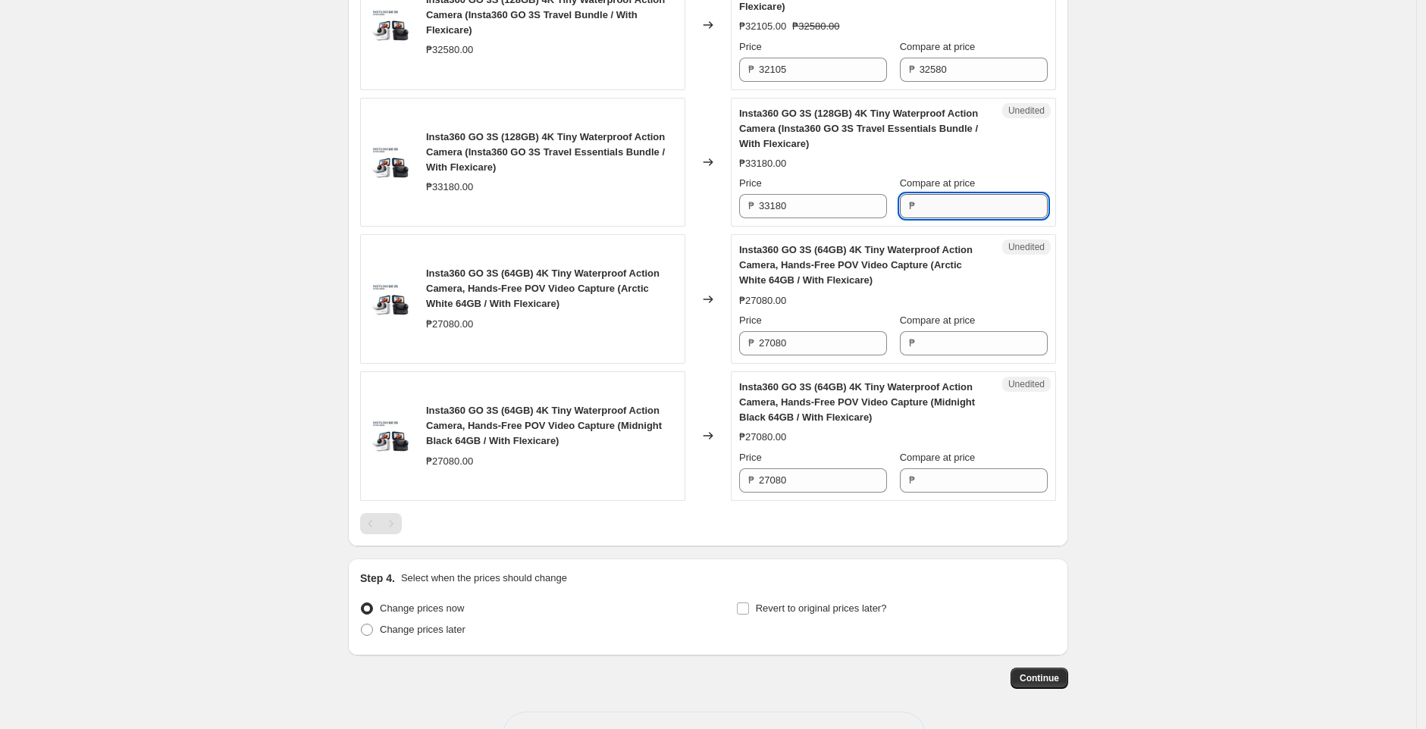
paste input "33180"
type input "33180"
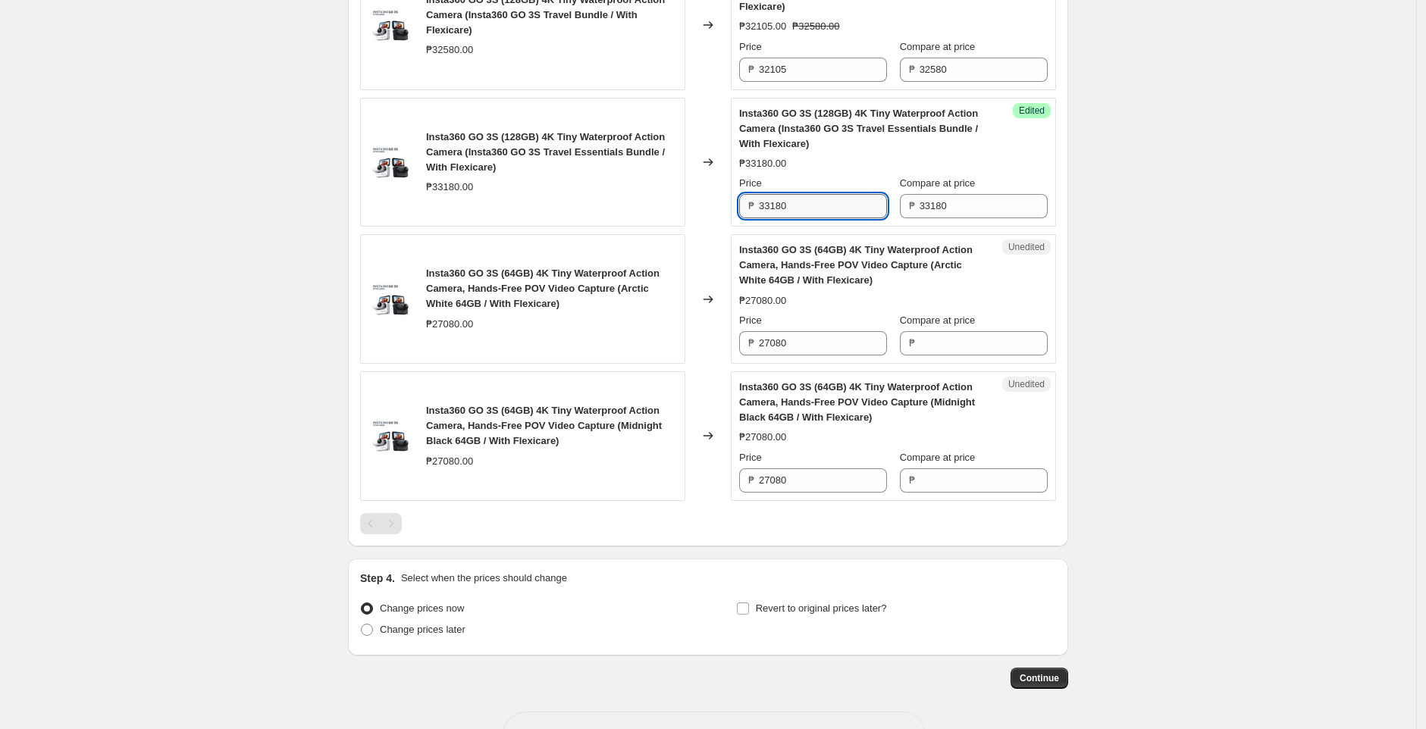
click at [840, 218] on input "33180" at bounding box center [823, 206] width 128 height 24
paste input "2705"
type input "32705"
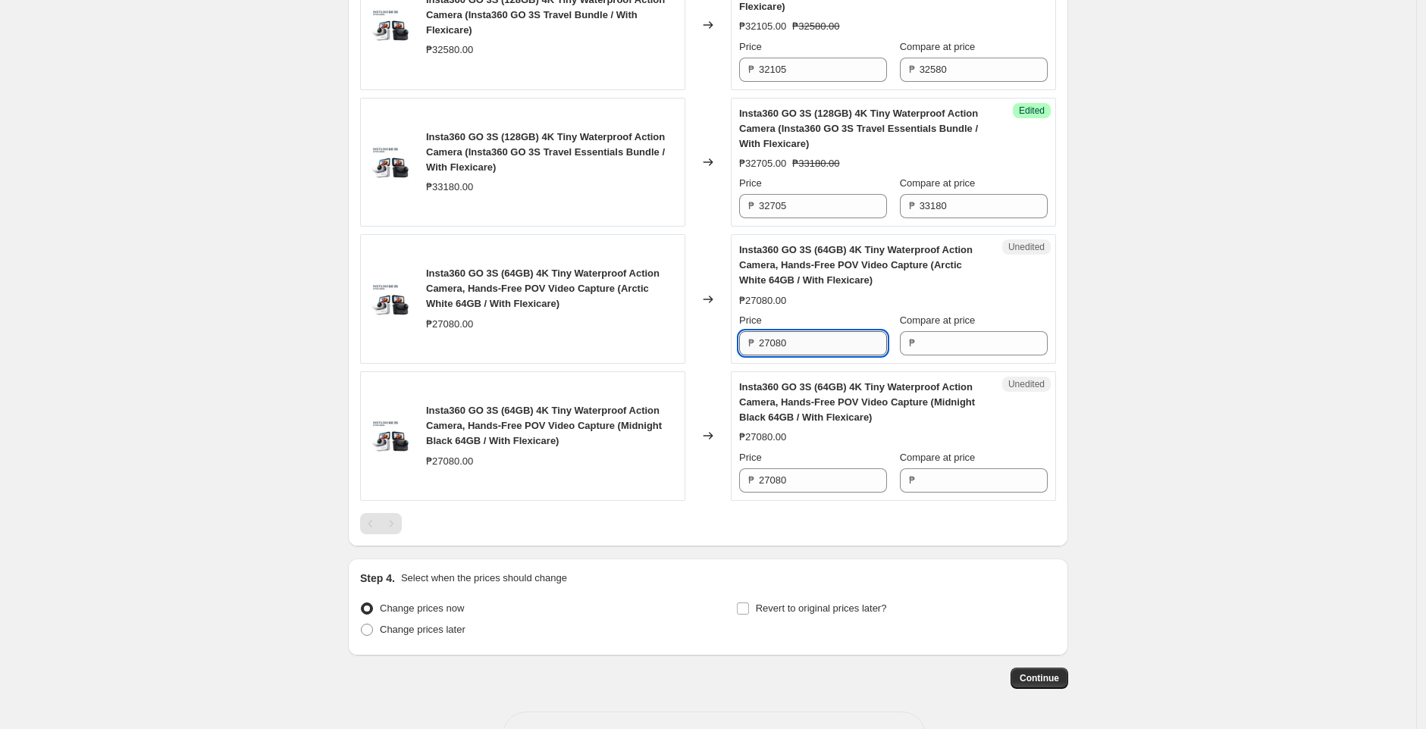
click at [816, 356] on input "27080" at bounding box center [823, 343] width 128 height 24
click at [1009, 356] on input "Compare at price" at bounding box center [984, 343] width 128 height 24
paste input "27080"
type input "27080"
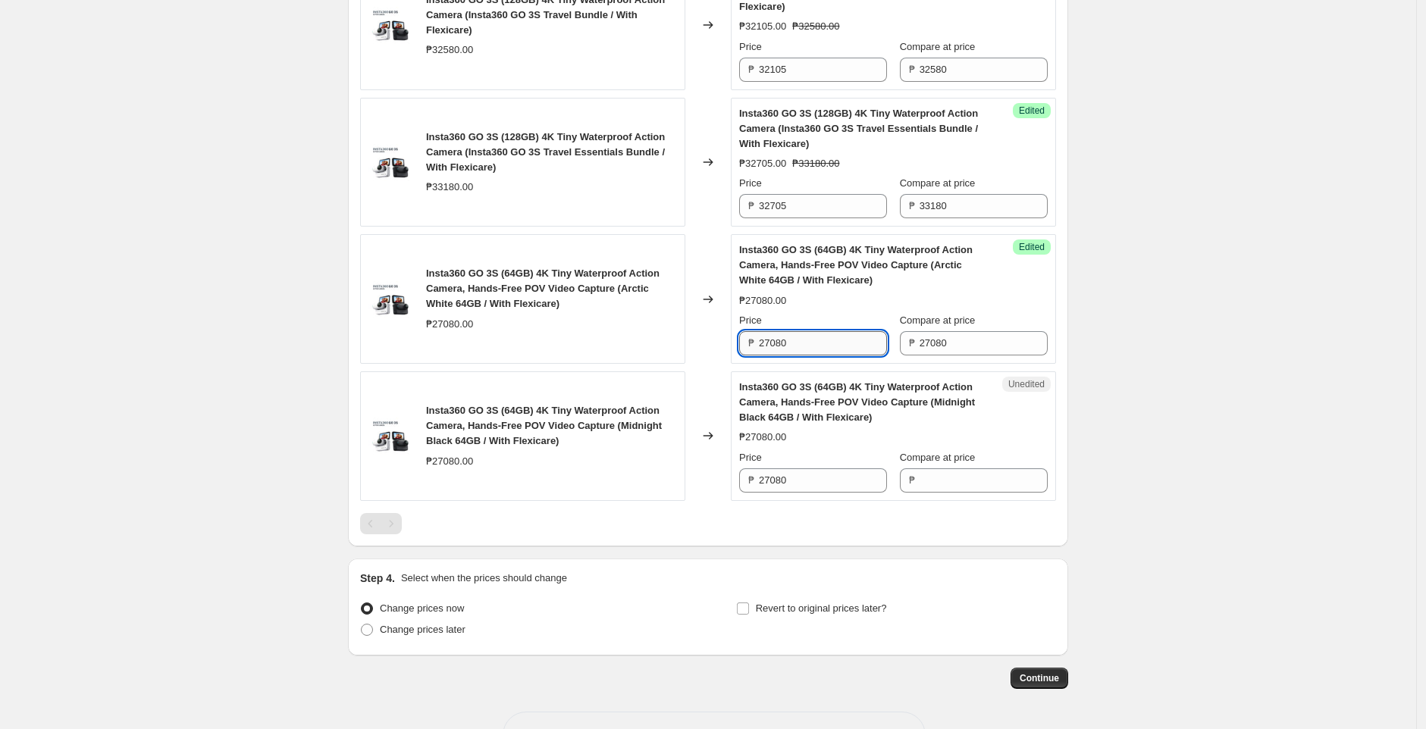
click at [848, 356] on input "27080" at bounding box center [823, 343] width 128 height 24
paste input "6605"
type input "26605"
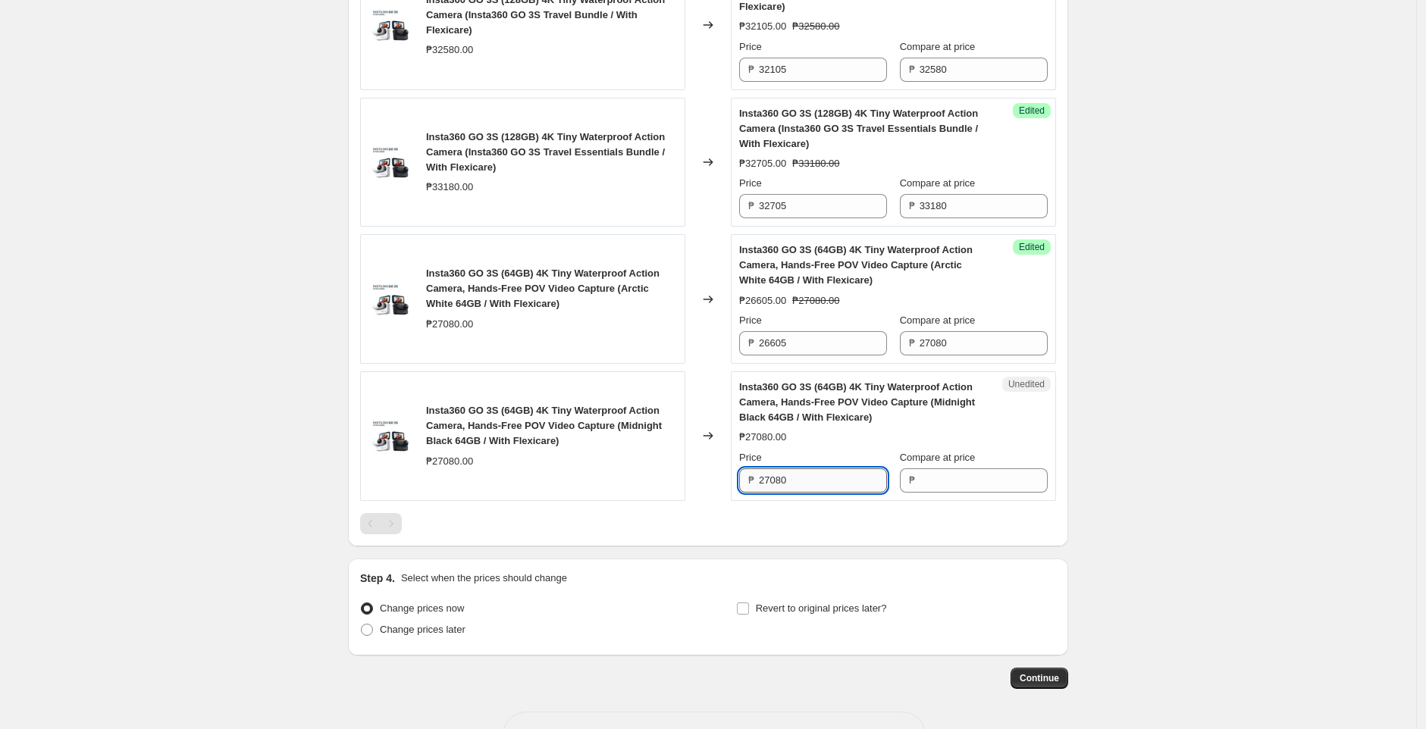
click at [853, 493] on input "27080" at bounding box center [823, 481] width 128 height 24
click at [996, 493] on input "Compare at price" at bounding box center [984, 481] width 128 height 24
paste input "27080"
type input "27080"
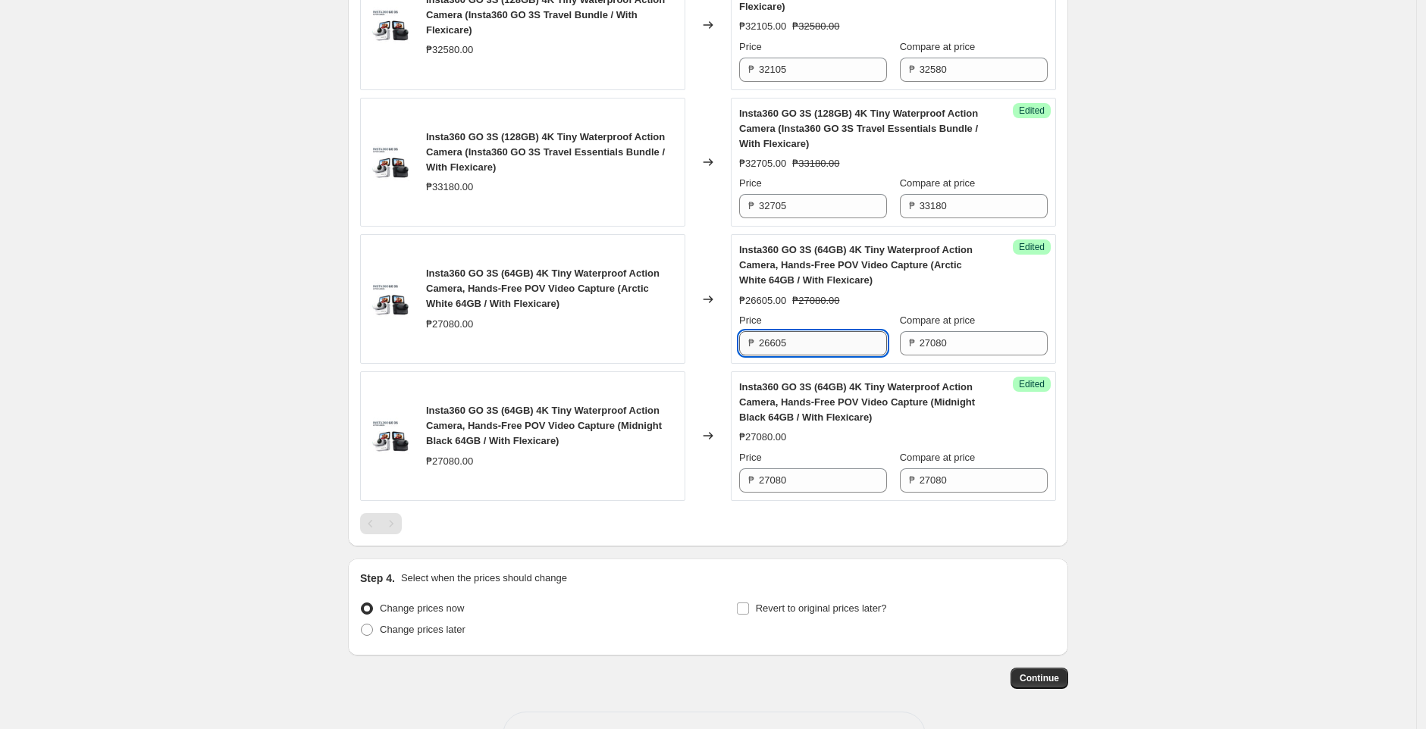
click at [797, 356] on input "26605" at bounding box center [823, 343] width 128 height 24
click at [821, 493] on input "27080" at bounding box center [823, 481] width 128 height 24
paste input "6605"
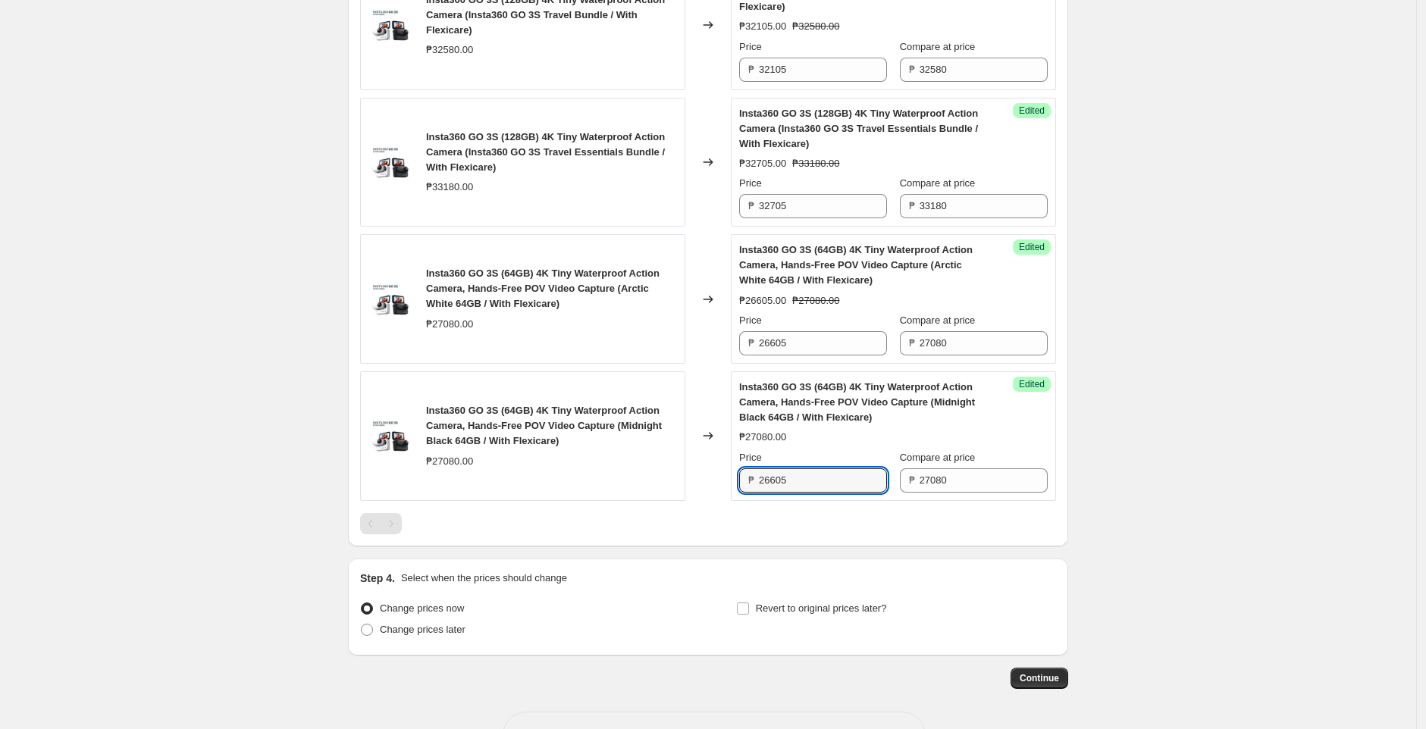
type input "26605"
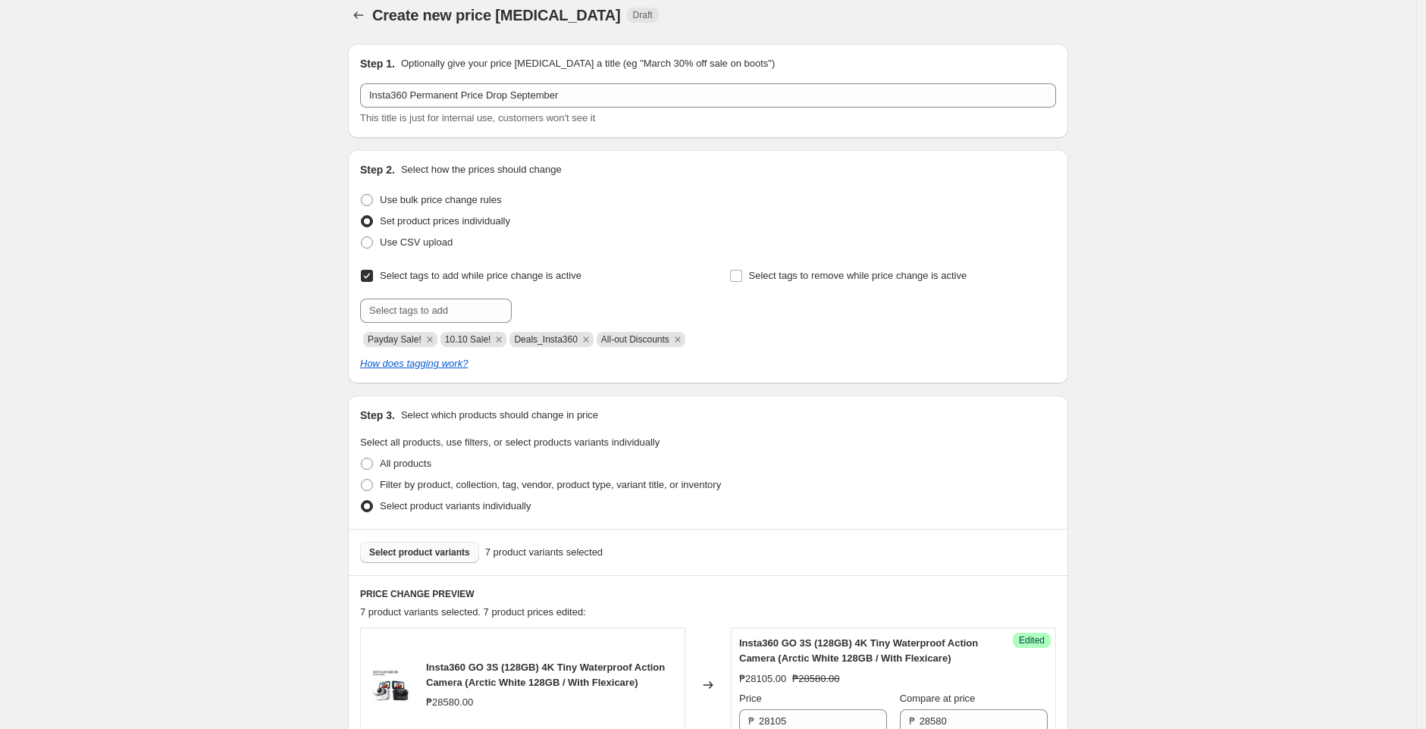
scroll to position [0, 0]
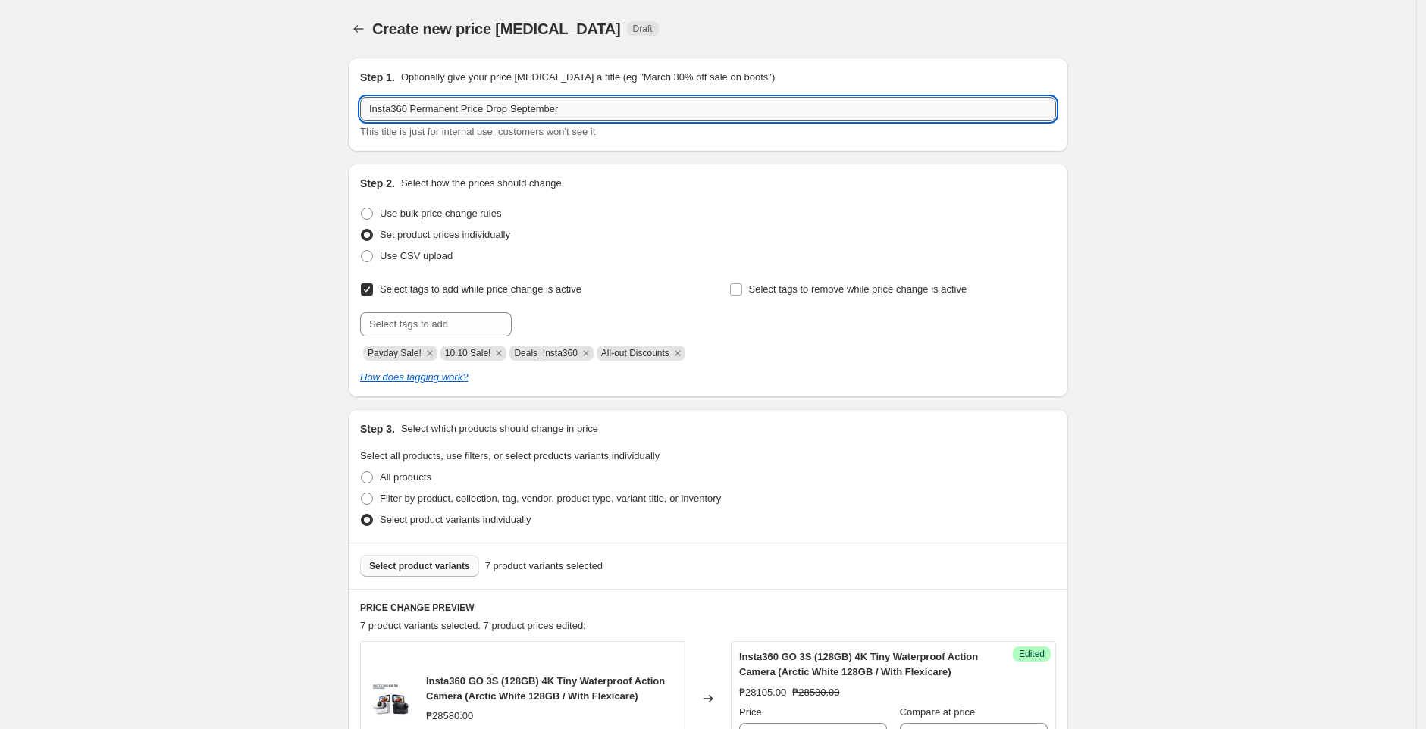
click at [604, 108] on input "Insta360 Permanent Price Drop September" at bounding box center [708, 109] width 696 height 24
click at [545, 105] on input "Insta360 Permanent Price Drop September GO 3S FLEXICARE" at bounding box center [708, 109] width 696 height 24
click at [656, 111] on input "Insta360 Permanent Price Drop GO 3S FLEXICARE" at bounding box center [708, 109] width 696 height 24
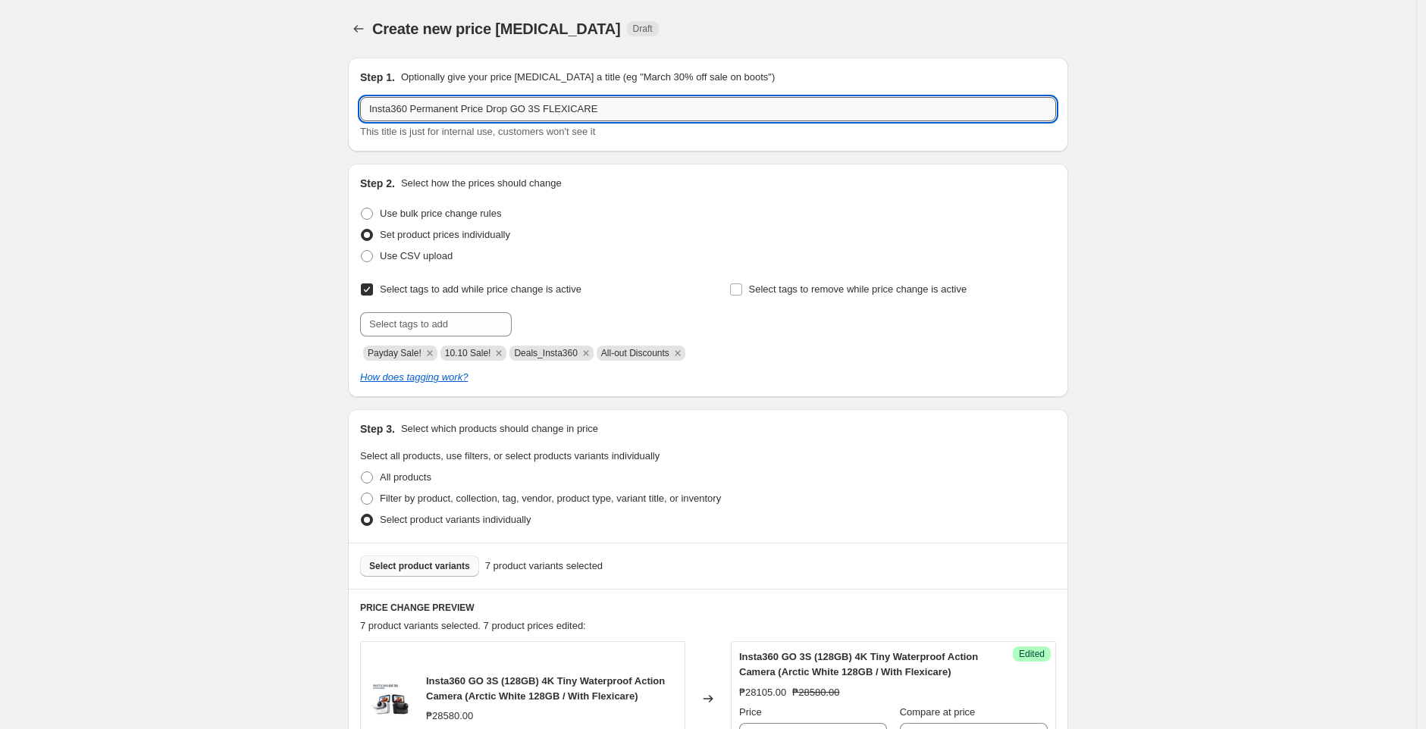
paste input "September"
type input "Insta360 Permanent Price Drop GO 3S FLEXICARE September"
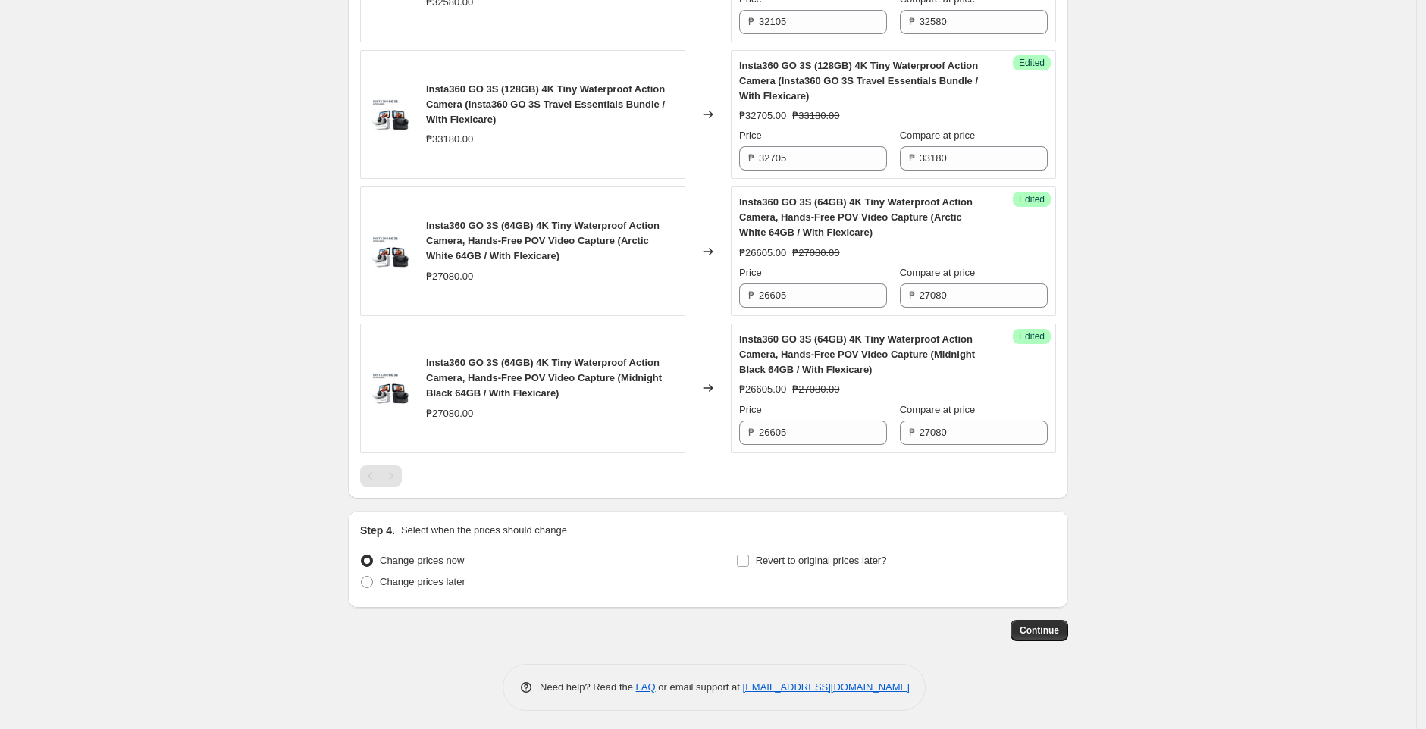
scroll to position [1109, 0]
click at [1039, 642] on button "Continue" at bounding box center [1040, 631] width 58 height 21
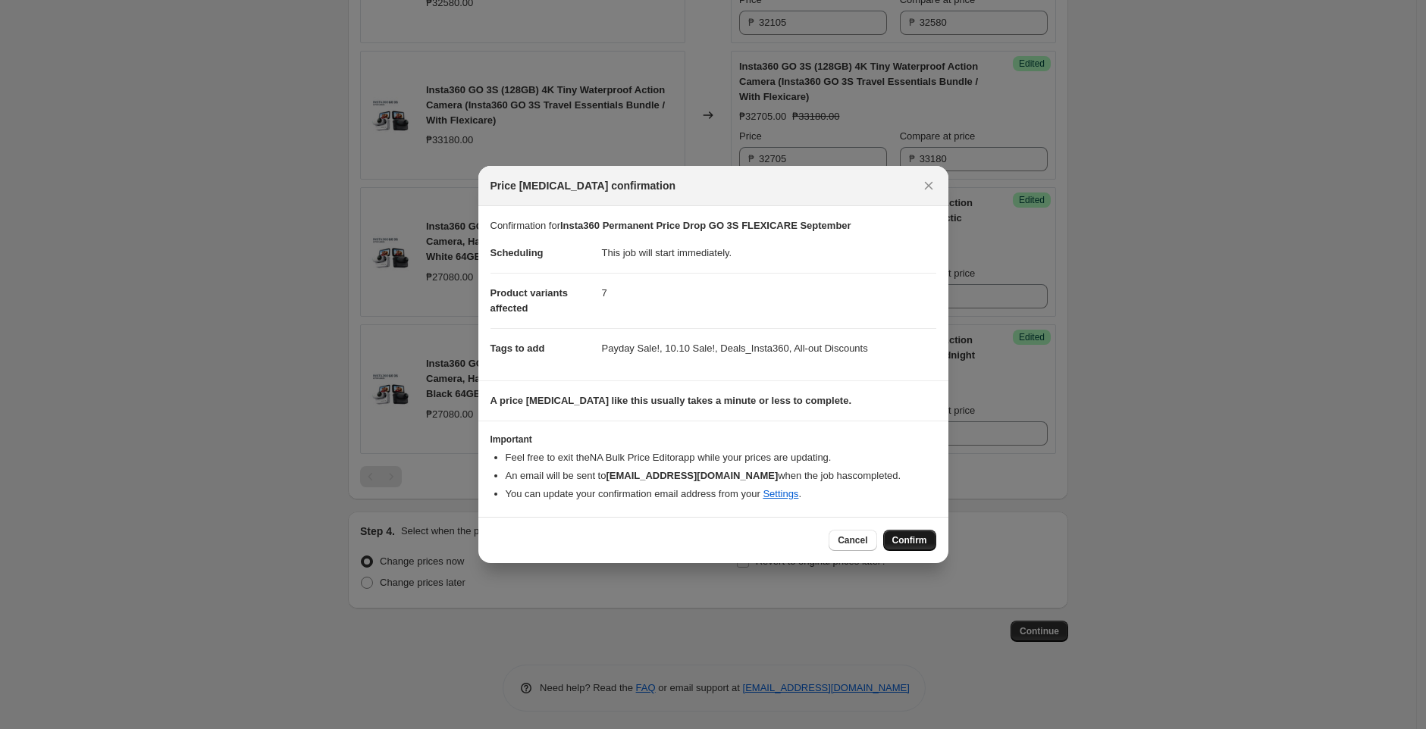
click at [902, 544] on span "Confirm" at bounding box center [910, 541] width 35 height 12
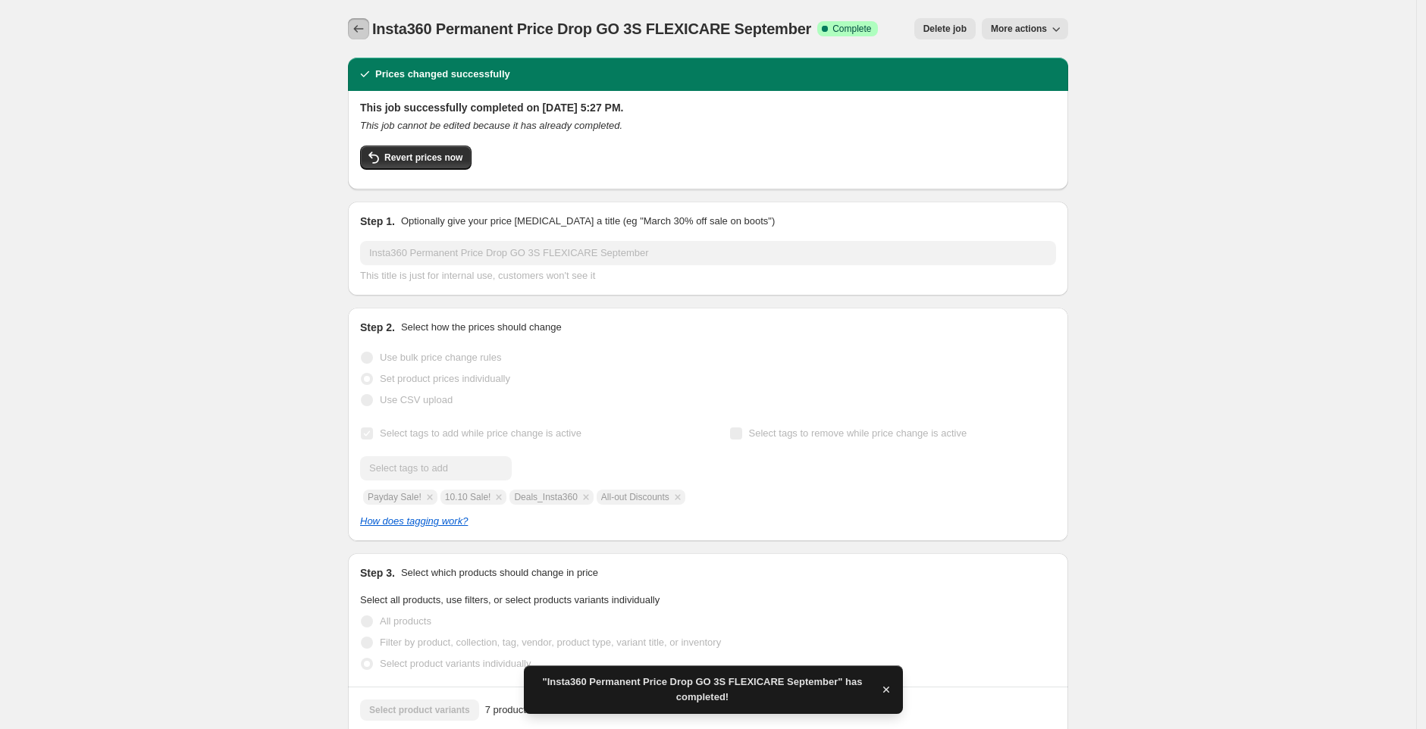
click at [362, 21] on icon "Price change jobs" at bounding box center [358, 28] width 15 height 15
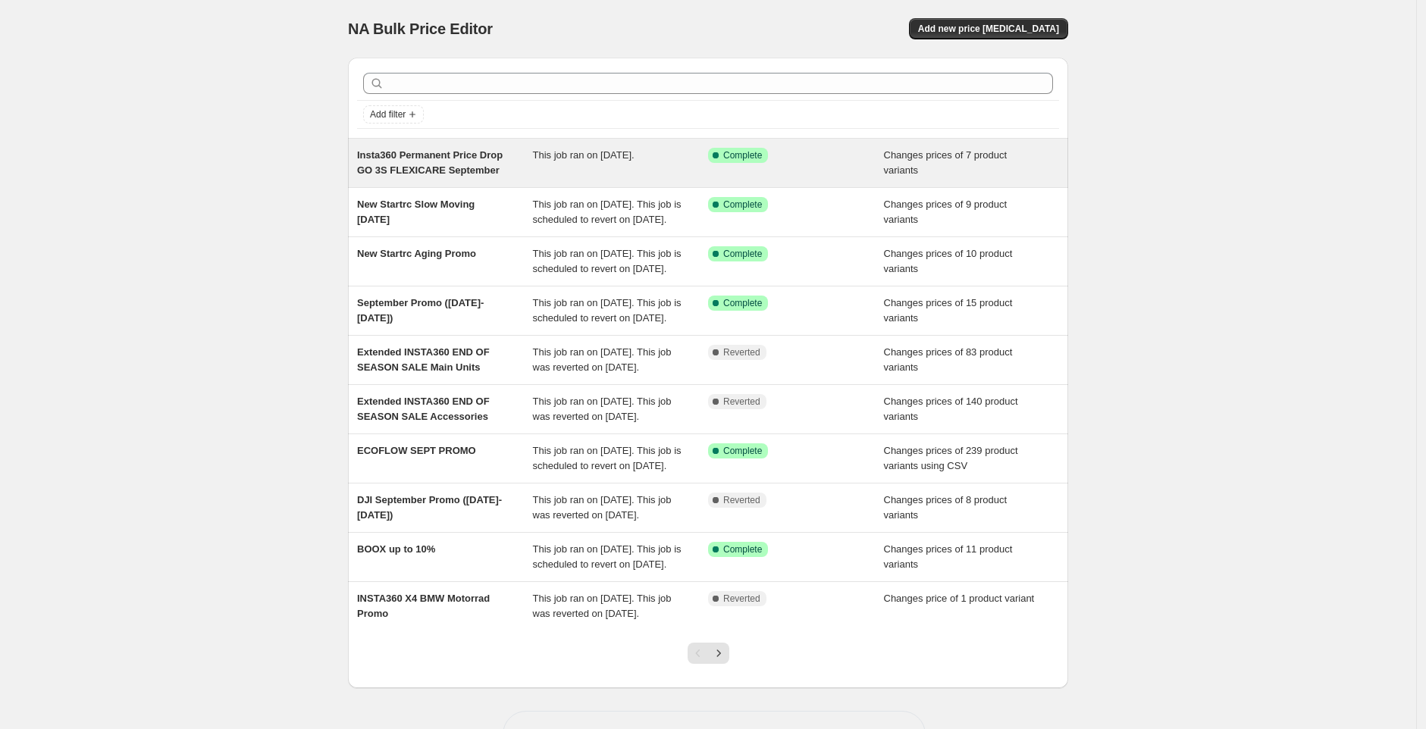
click at [416, 173] on span "Insta360 Permanent Price Drop GO 3S FLEXICARE September" at bounding box center [430, 162] width 146 height 27
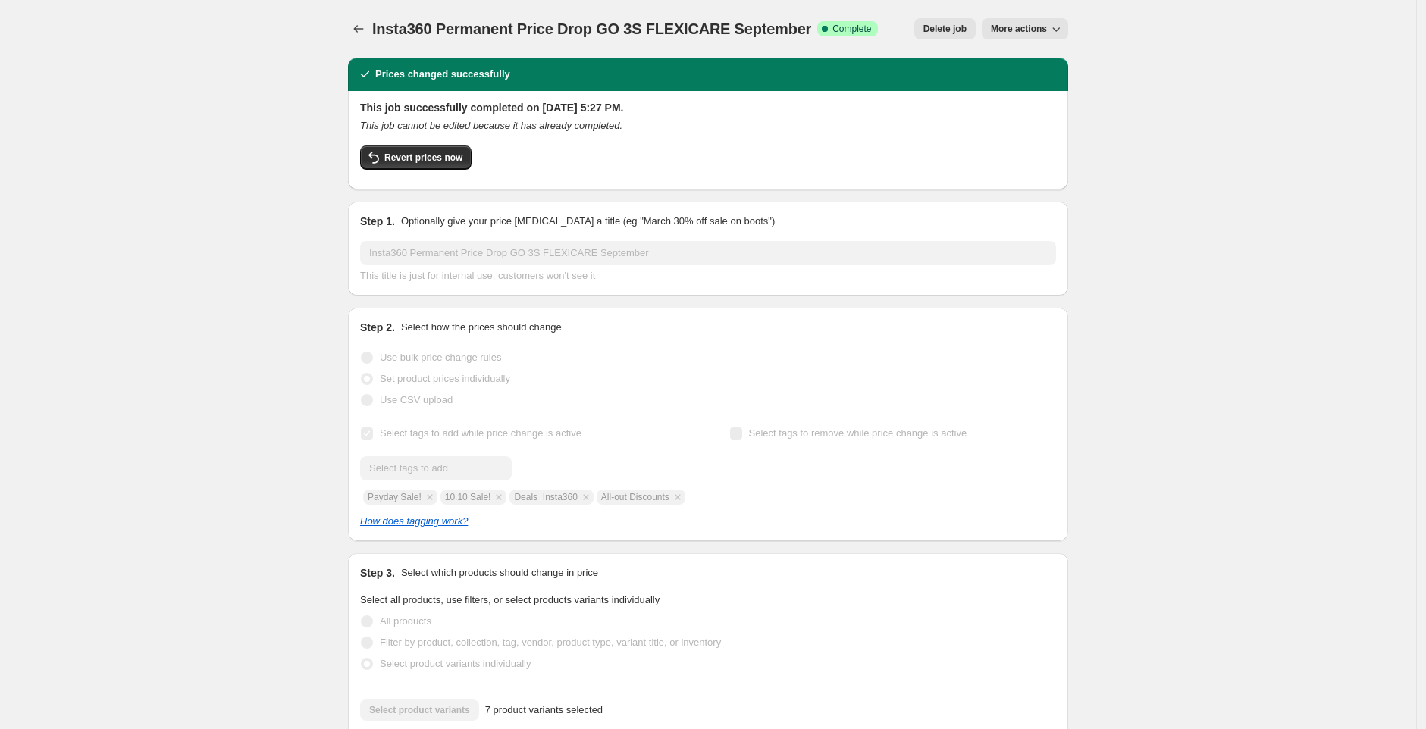
click at [478, 20] on span "Insta360 Permanent Price Drop GO 3S FLEXICARE September" at bounding box center [591, 28] width 439 height 17
copy span "Insta360 Permanent Price Drop GO 3S FLEXICARE September"
